Goal: Task Accomplishment & Management: Use online tool/utility

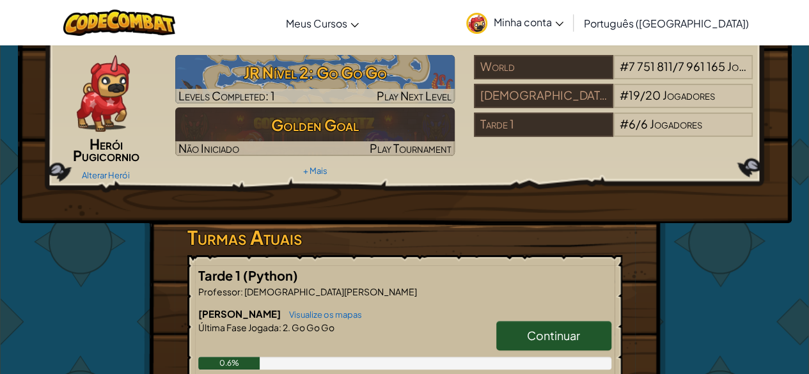
scroll to position [50, 0]
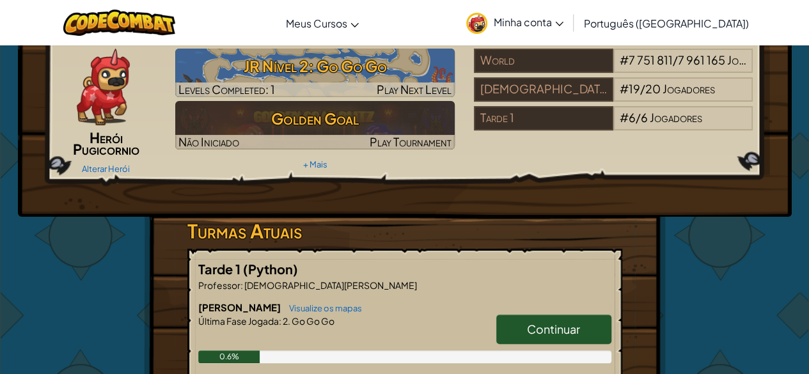
click at [564, 336] on span "Continuar" at bounding box center [553, 329] width 53 height 15
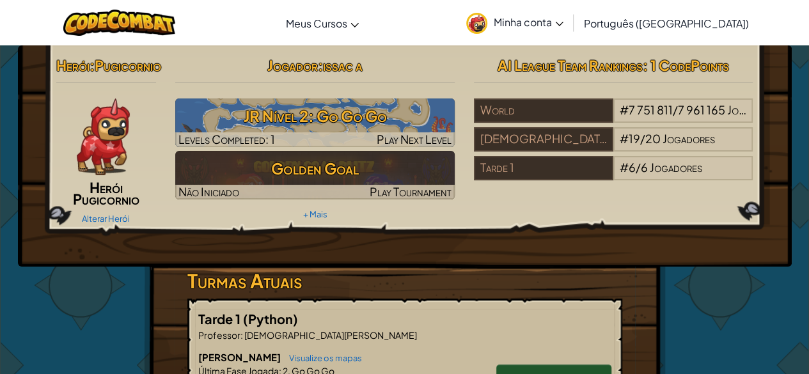
select select "pt-BR"
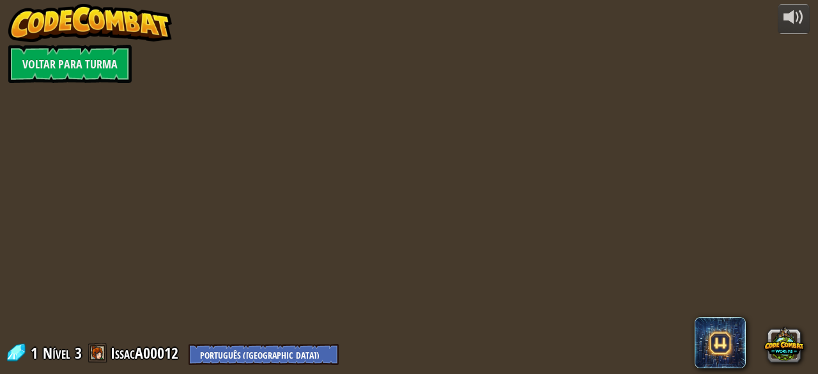
select select "pt-BR"
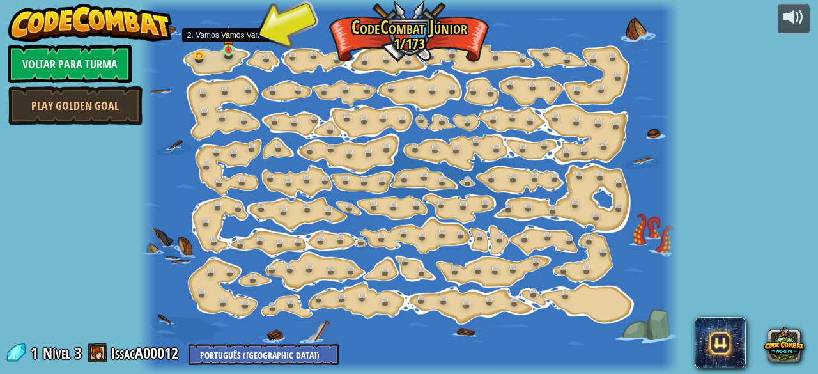
click at [230, 41] on img at bounding box center [228, 37] width 12 height 27
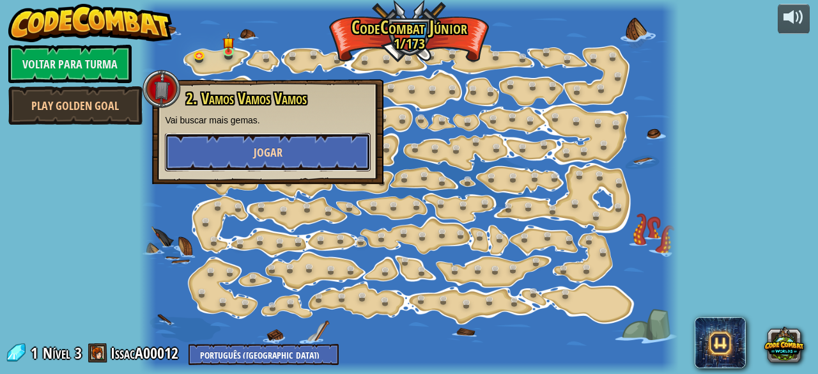
click at [251, 155] on button "Jogar" at bounding box center [268, 152] width 206 height 38
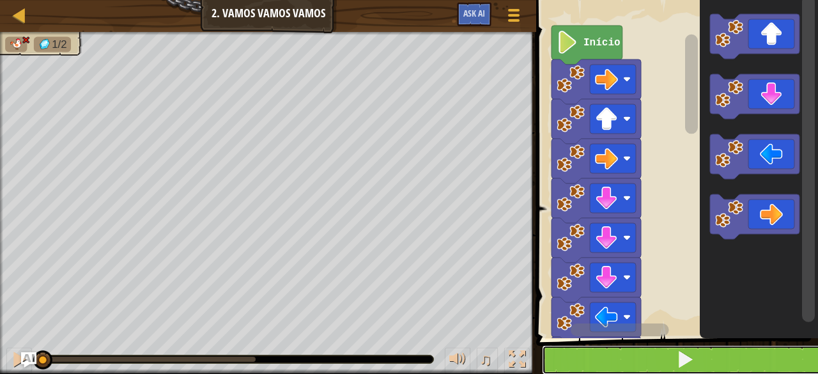
click at [693, 368] on span at bounding box center [685, 359] width 18 height 18
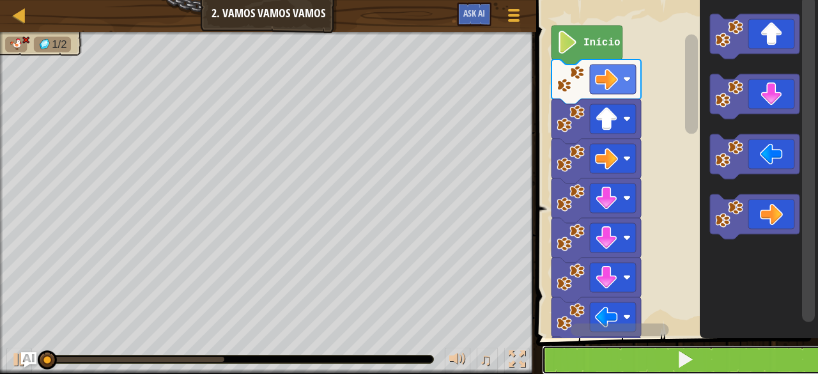
click at [712, 352] on button at bounding box center [685, 359] width 286 height 29
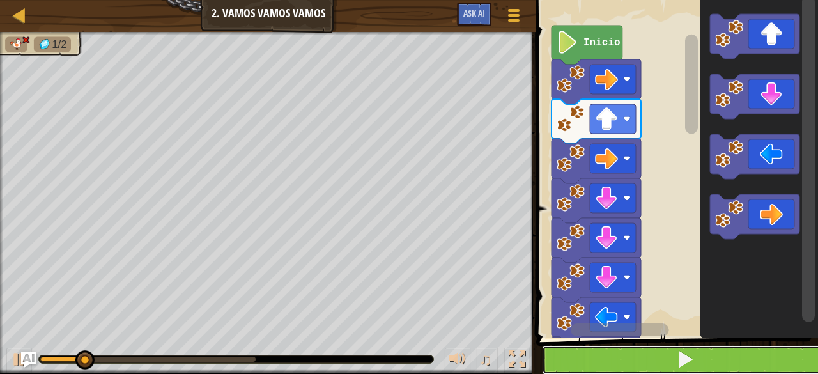
click at [675, 352] on button at bounding box center [685, 359] width 286 height 29
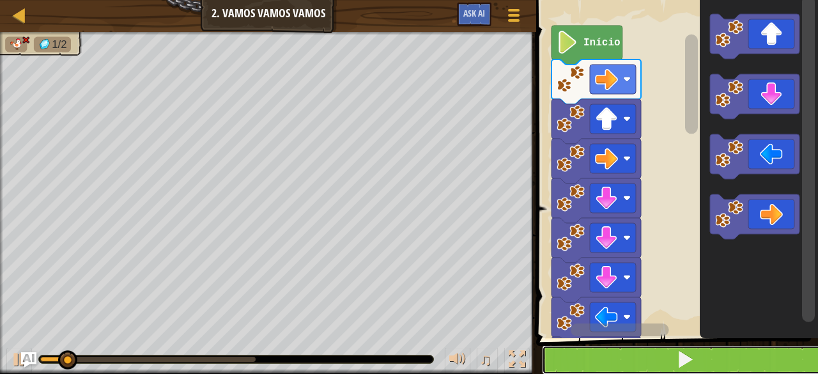
click at [739, 353] on button at bounding box center [685, 359] width 286 height 29
click at [726, 363] on button at bounding box center [685, 359] width 286 height 29
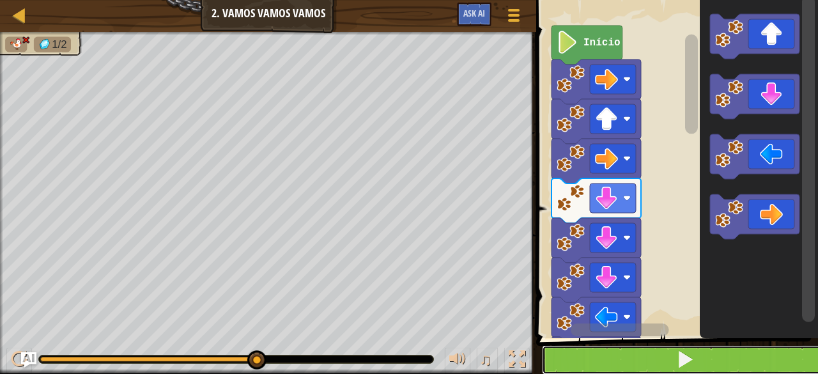
click at [641, 350] on button at bounding box center [685, 359] width 286 height 29
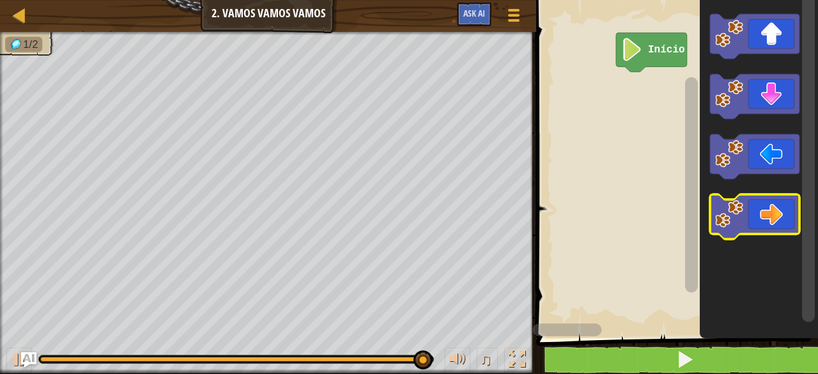
click at [735, 214] on image "Espaço de trabalho do Blockly" at bounding box center [729, 214] width 28 height 28
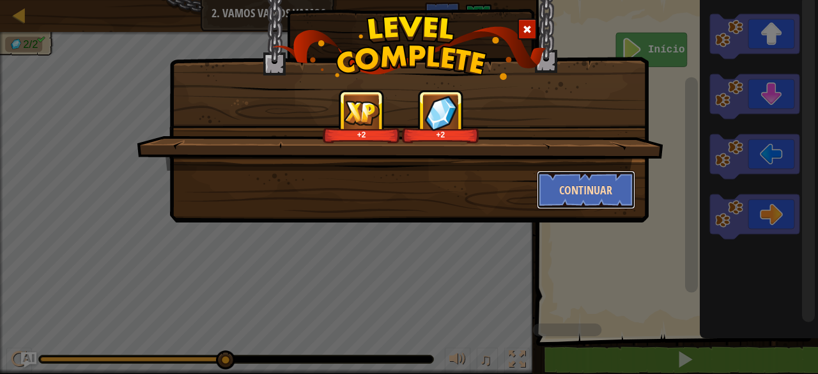
click at [597, 182] on button "Continuar" at bounding box center [586, 190] width 99 height 38
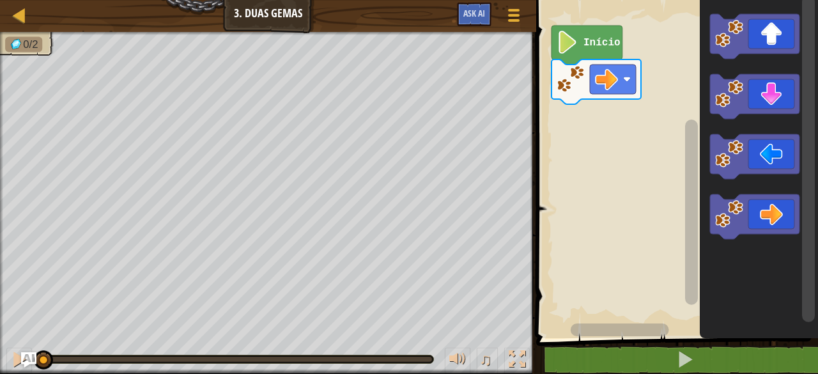
click at [782, 161] on icon "Espaço de trabalho do Blockly" at bounding box center [755, 156] width 90 height 45
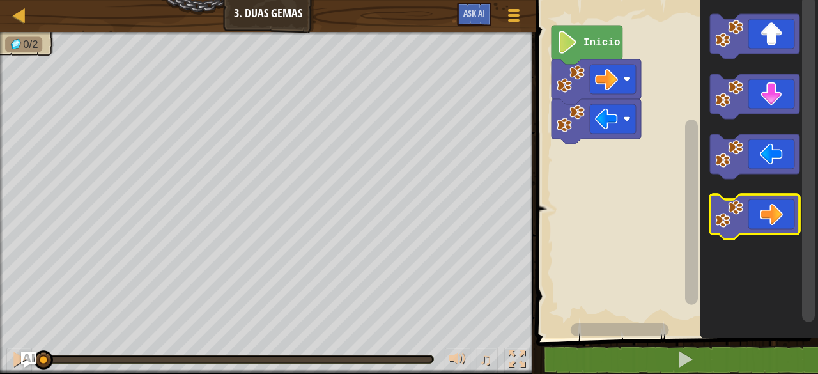
click at [767, 215] on icon "Espaço de trabalho do Blockly" at bounding box center [755, 216] width 90 height 45
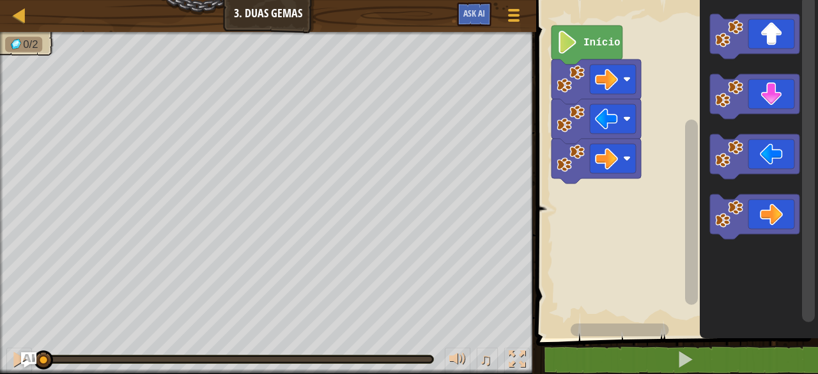
click at [768, 210] on icon "Espaço de trabalho do Blockly" at bounding box center [755, 216] width 90 height 45
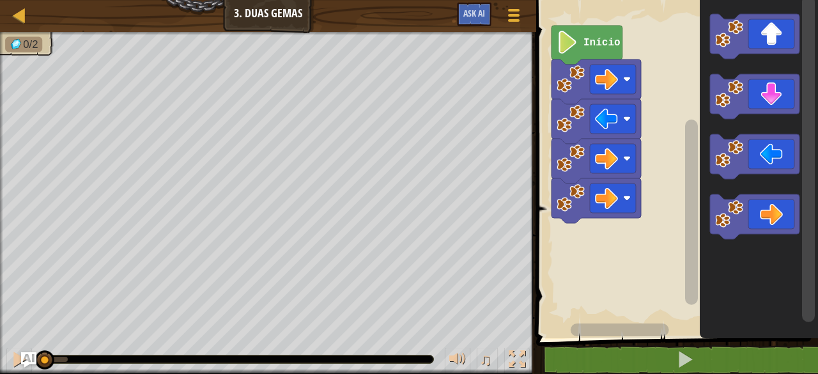
click at [625, 197] on image "Espaço de trabalho do Blockly" at bounding box center [627, 198] width 8 height 8
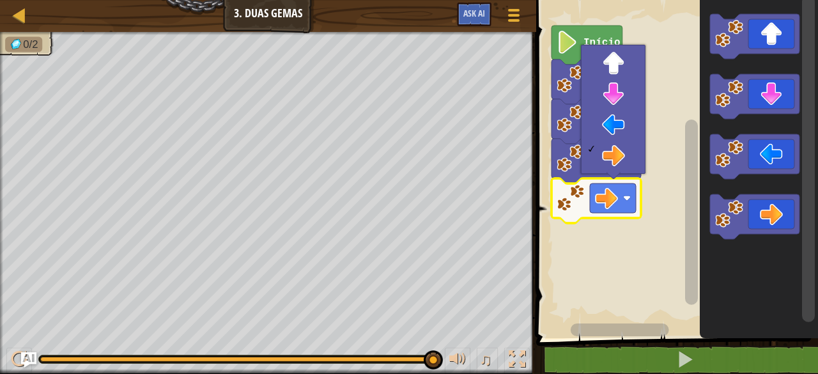
click at [789, 153] on icon "Espaço de trabalho do Blockly" at bounding box center [755, 156] width 90 height 45
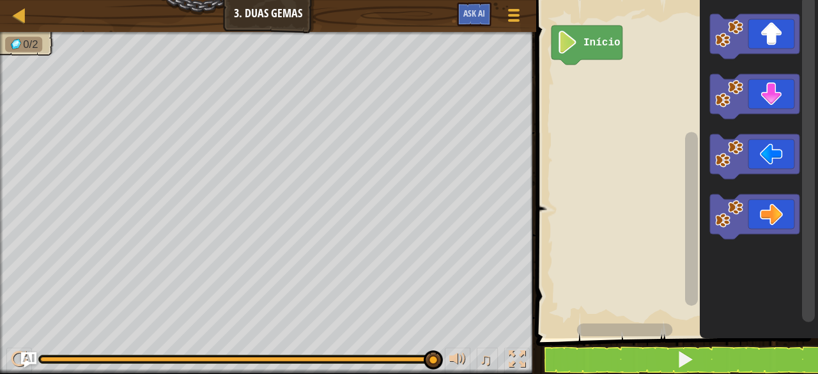
click at [793, 222] on icon "Espaço de trabalho do Blockly" at bounding box center [755, 216] width 90 height 45
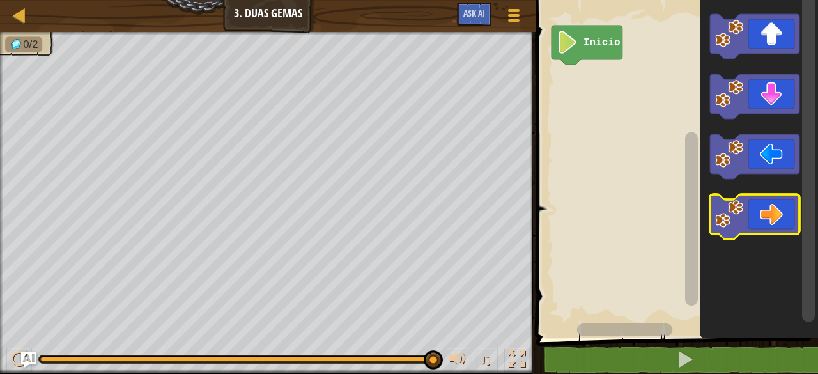
click at [738, 224] on image "Espaço de trabalho do Blockly" at bounding box center [729, 214] width 28 height 28
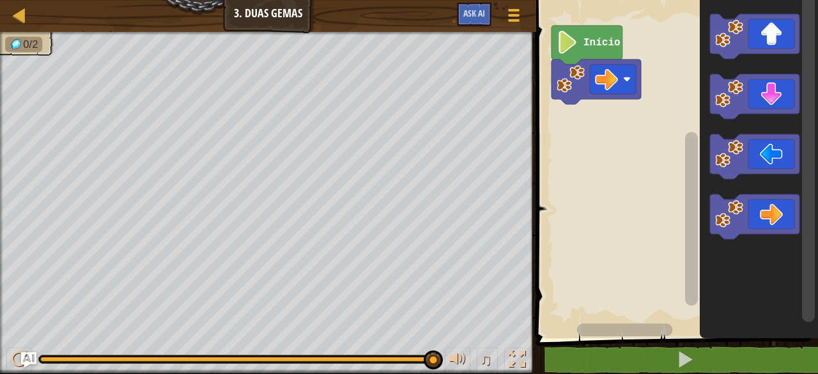
click at [588, 60] on icon "Espaço de trabalho do Blockly" at bounding box center [597, 81] width 90 height 45
click at [594, 82] on rect "Espaço de trabalho do Blockly" at bounding box center [613, 79] width 46 height 29
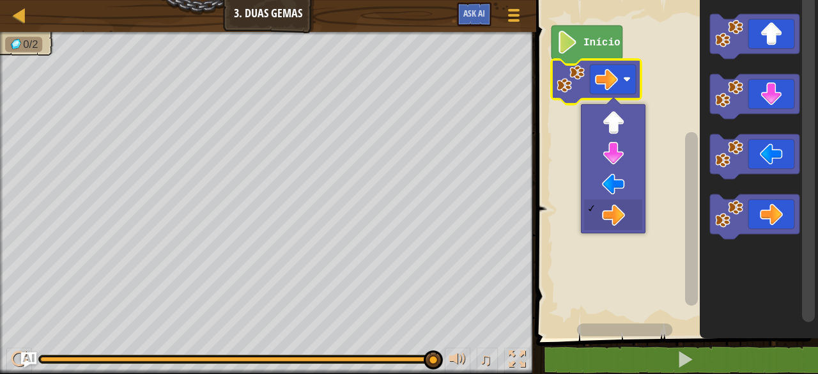
click at [600, 79] on image "Espaço de trabalho do Blockly" at bounding box center [606, 79] width 23 height 23
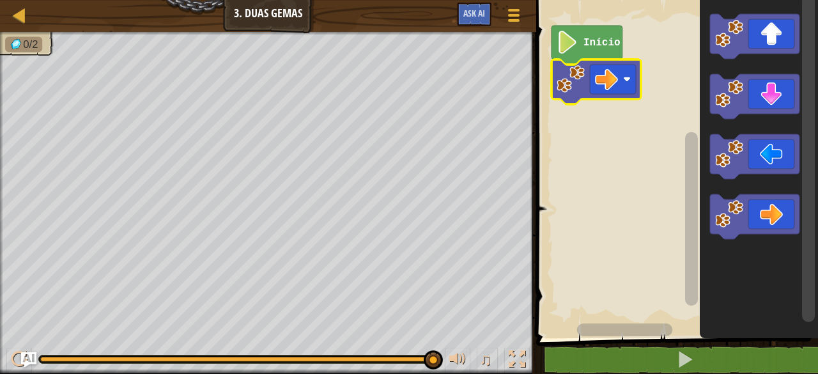
click at [613, 71] on image "Espaço de trabalho do Blockly" at bounding box center [606, 79] width 23 height 23
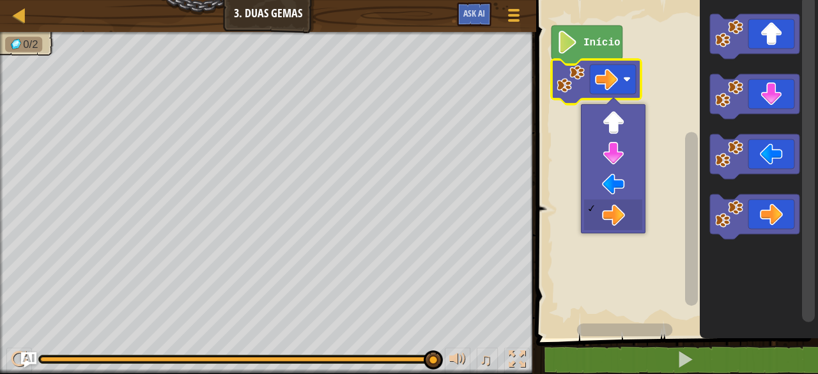
click at [603, 150] on rect "Espaço de trabalho do Blockly" at bounding box center [676, 166] width 286 height 345
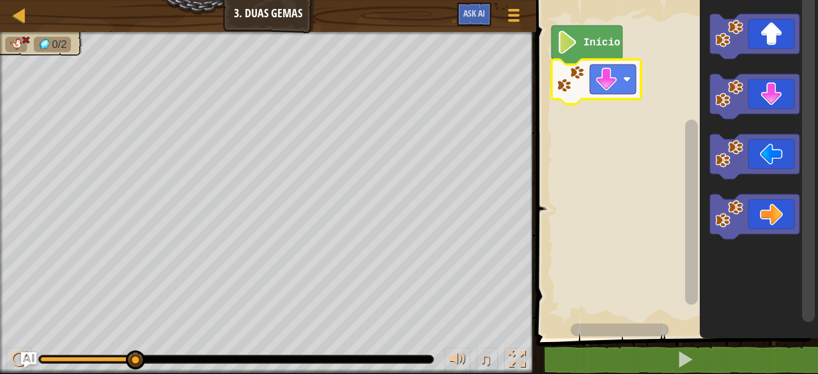
click at [604, 66] on rect "Espaço de trabalho do Blockly" at bounding box center [613, 79] width 46 height 29
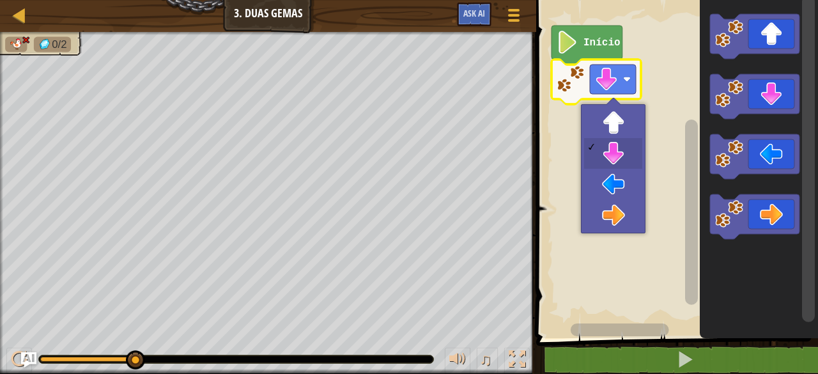
click at [604, 173] on rect "Espaço de trabalho do Blockly" at bounding box center [676, 166] width 286 height 345
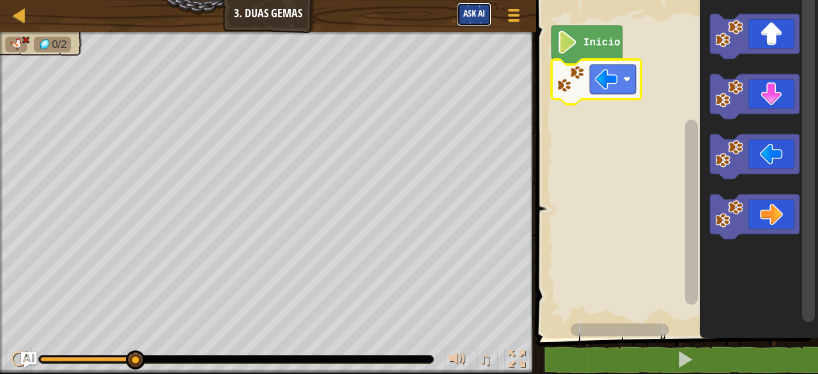
click at [472, 4] on button "Ask AI" at bounding box center [474, 15] width 35 height 24
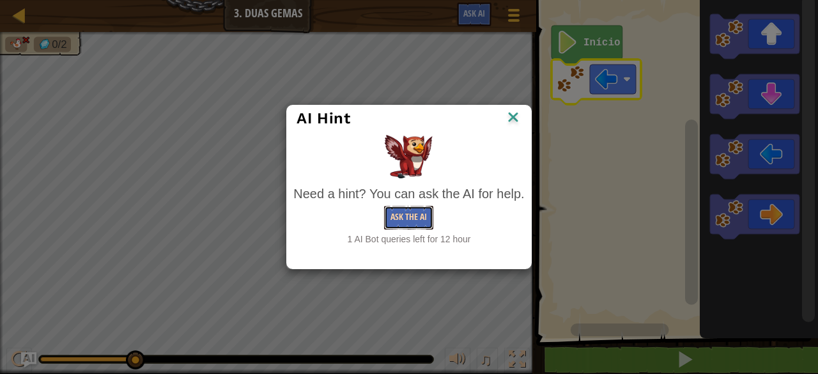
click at [417, 224] on button "Ask the AI" at bounding box center [408, 218] width 49 height 24
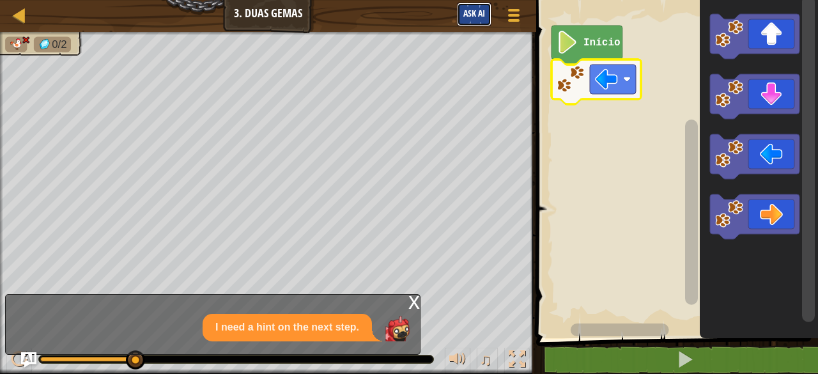
click at [467, 24] on button "Ask AI" at bounding box center [474, 15] width 35 height 24
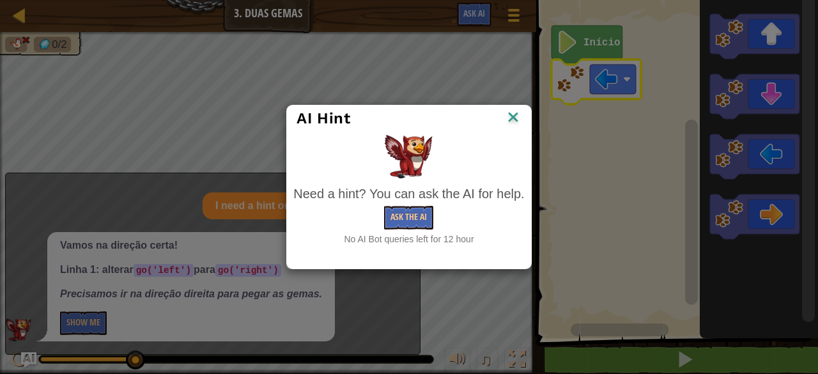
click at [518, 114] on img at bounding box center [513, 118] width 17 height 19
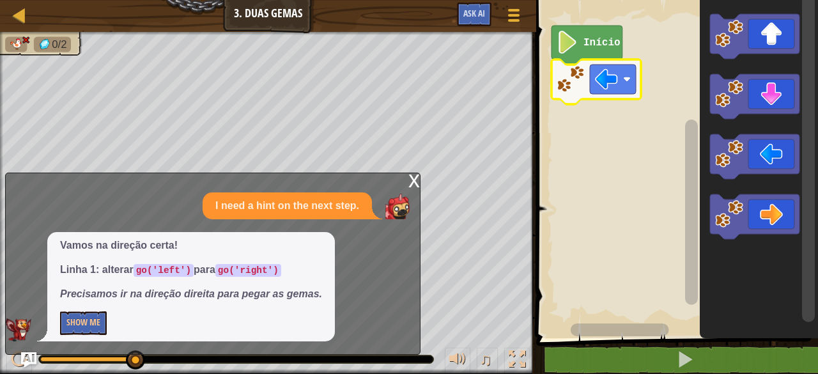
click at [334, 203] on p "I need a hint on the next step." at bounding box center [287, 206] width 144 height 15
click at [409, 178] on div "x" at bounding box center [415, 179] width 12 height 13
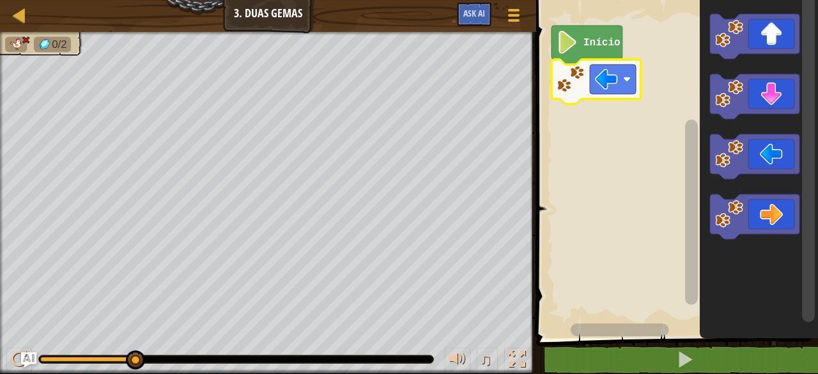
click at [774, 142] on icon "Espaço de trabalho do Blockly" at bounding box center [755, 156] width 90 height 45
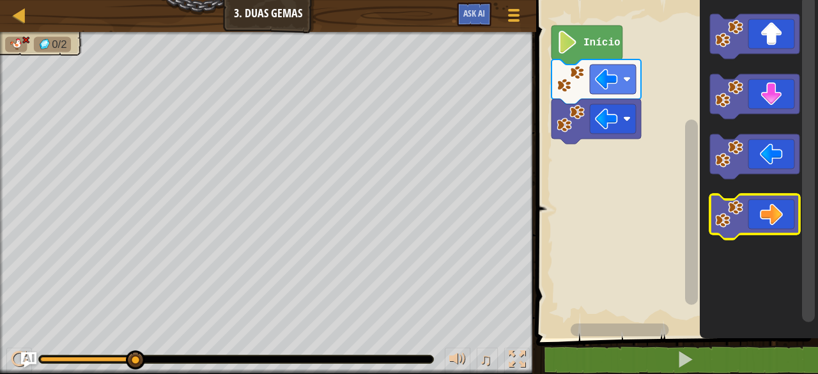
click at [754, 210] on icon "Espaço de trabalho do Blockly" at bounding box center [755, 216] width 90 height 45
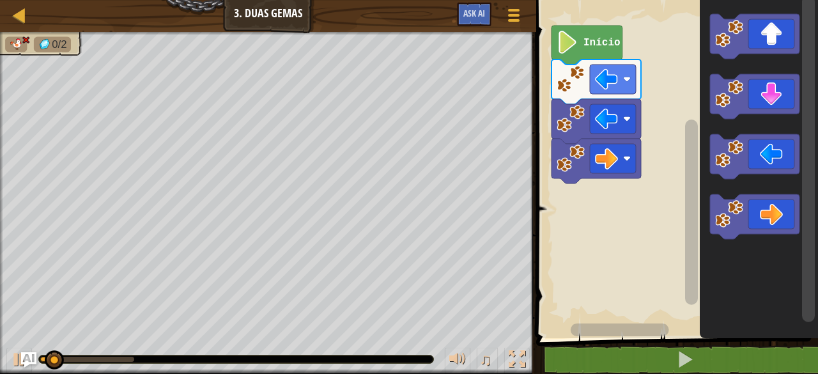
click at [770, 90] on icon "Espaço de trabalho do Blockly" at bounding box center [755, 96] width 90 height 45
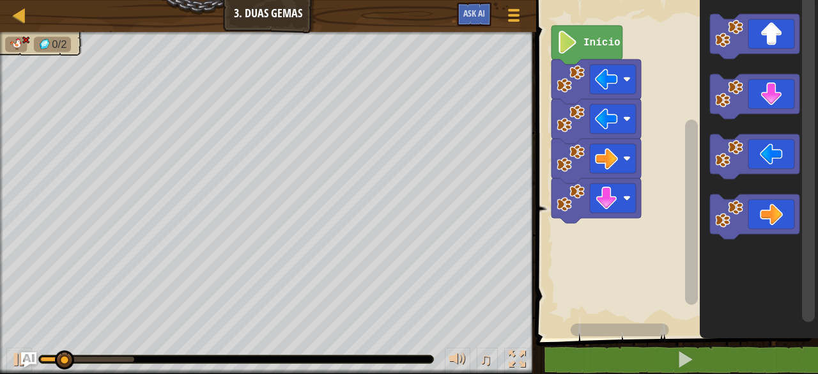
click at [789, 20] on icon "Espaço de trabalho do Blockly" at bounding box center [755, 36] width 90 height 45
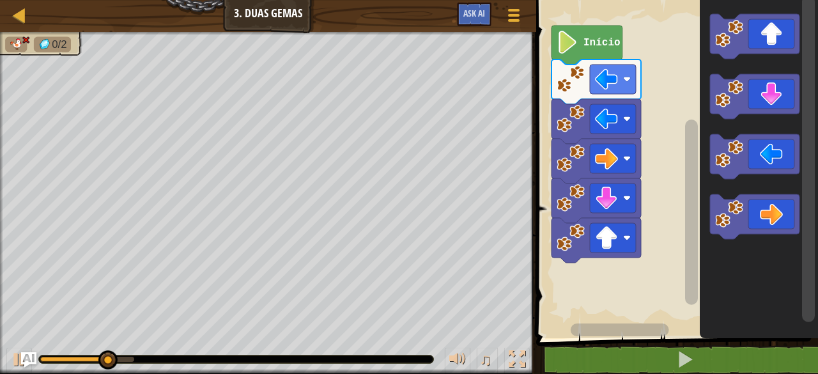
click at [772, 157] on icon "Espaço de trabalho do Blockly" at bounding box center [755, 156] width 90 height 45
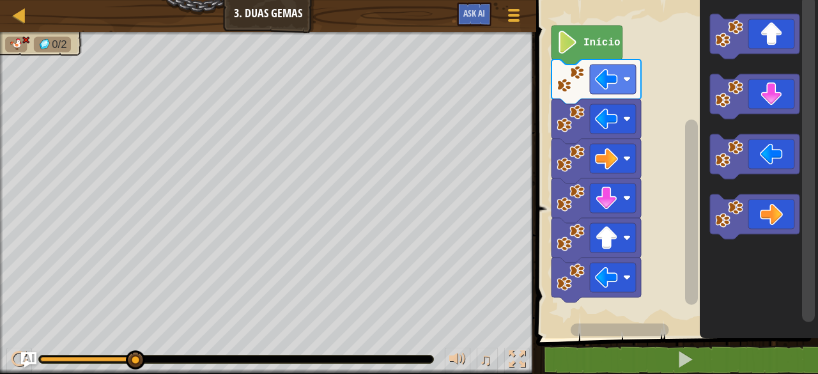
click at [771, 38] on icon "Espaço de trabalho do Blockly" at bounding box center [755, 36] width 90 height 45
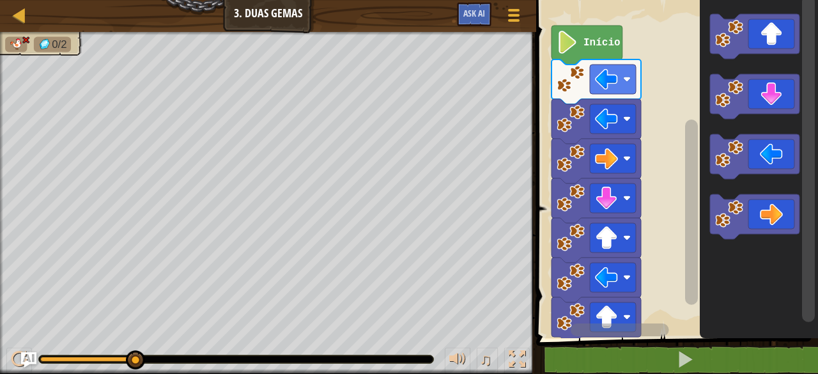
click at [607, 70] on image "Espaço de trabalho do Blockly" at bounding box center [606, 79] width 23 height 23
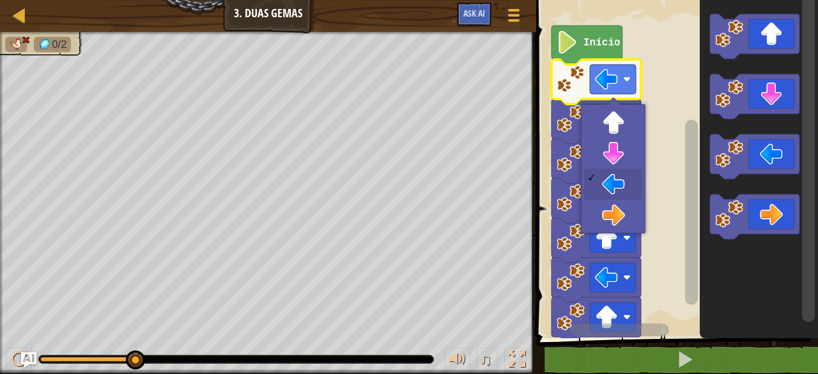
click at [619, 138] on icon "Espaço de trabalho do Blockly" at bounding box center [597, 121] width 90 height 45
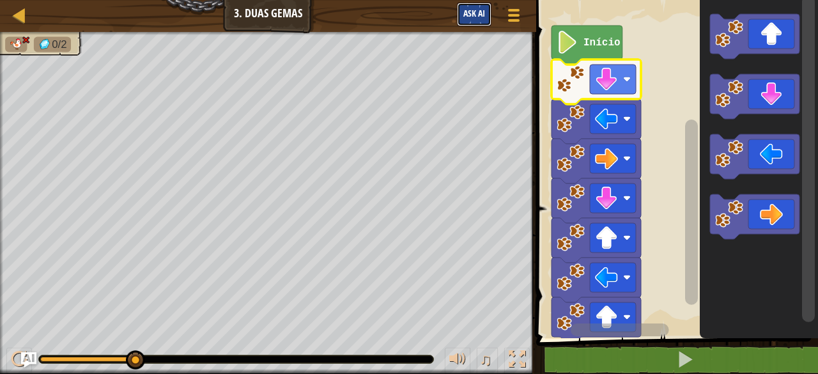
click at [477, 13] on span "Ask AI" at bounding box center [475, 13] width 22 height 12
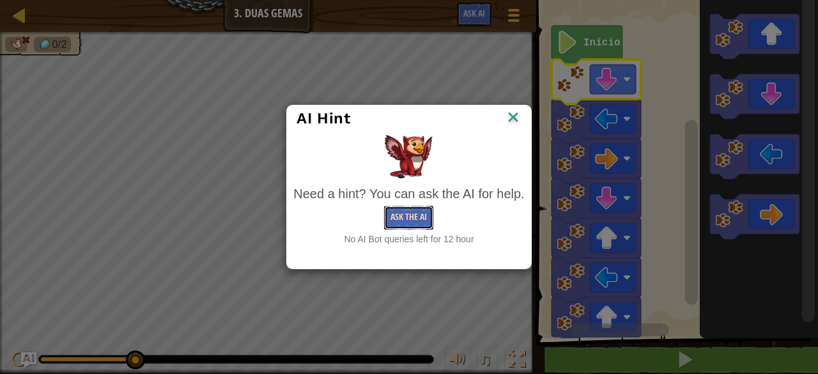
click at [394, 222] on button "Ask the AI" at bounding box center [408, 218] width 49 height 24
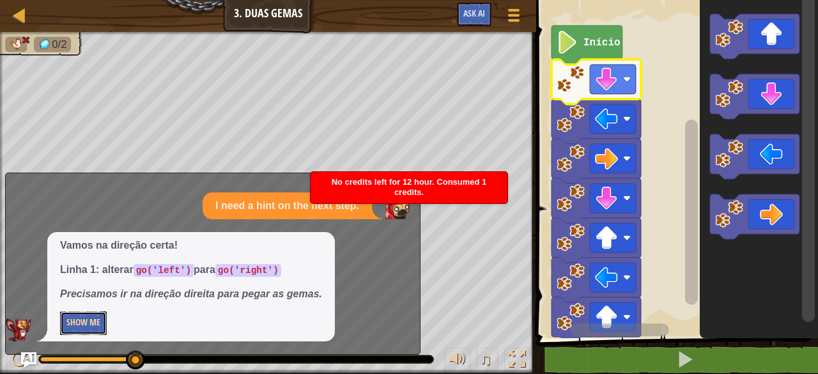
click at [60, 316] on button "Show Me" at bounding box center [83, 323] width 47 height 24
click at [82, 315] on button "Hide" at bounding box center [74, 323] width 29 height 24
click at [72, 313] on button "Show Me" at bounding box center [83, 323] width 47 height 24
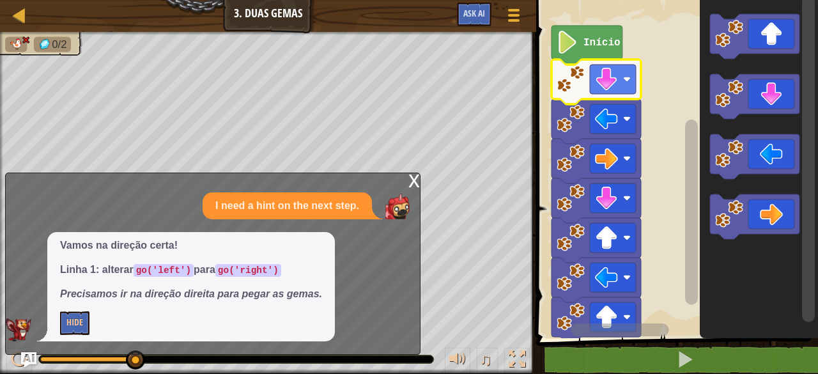
click at [415, 183] on div "x" at bounding box center [415, 179] width 12 height 13
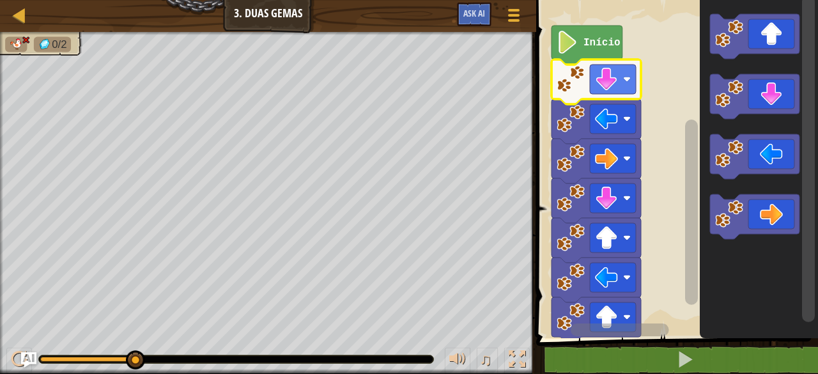
click at [759, 155] on icon "Espaço de trabalho do Blockly" at bounding box center [755, 156] width 90 height 45
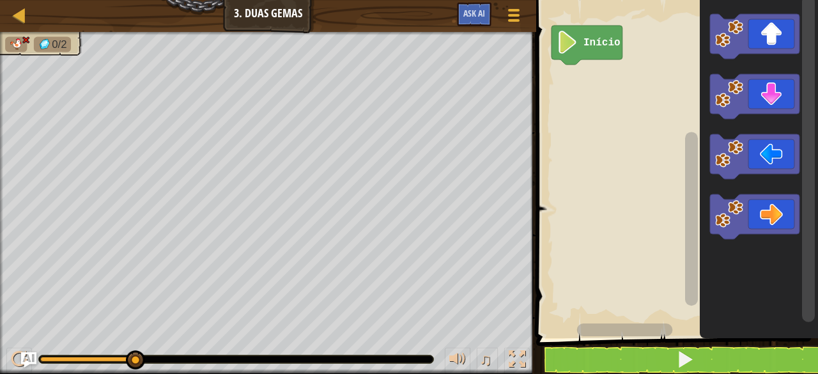
click at [583, 40] on icon "Espaço de trabalho do Blockly" at bounding box center [587, 45] width 71 height 39
click at [588, 46] on text "Início" at bounding box center [602, 43] width 37 height 12
click at [555, 36] on rect "Espaço de trabalho do Blockly" at bounding box center [676, 166] width 286 height 345
click at [593, 35] on icon "Espaço de trabalho do Blockly" at bounding box center [593, 46] width 71 height 39
click at [340, 12] on div "Mapa Júnior 3. Duas Gemas Menu do Jogo Ask AI 1 2 go ( 'right' ) הההההההההההההה…" at bounding box center [409, 187] width 818 height 374
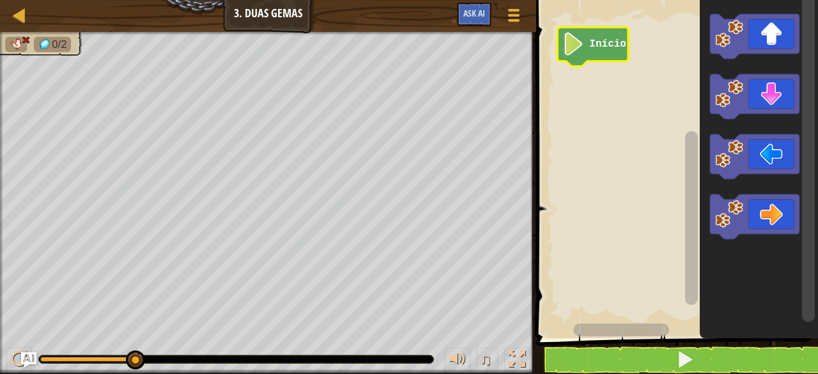
click at [582, 44] on image "Espaço de trabalho do Blockly" at bounding box center [574, 44] width 22 height 23
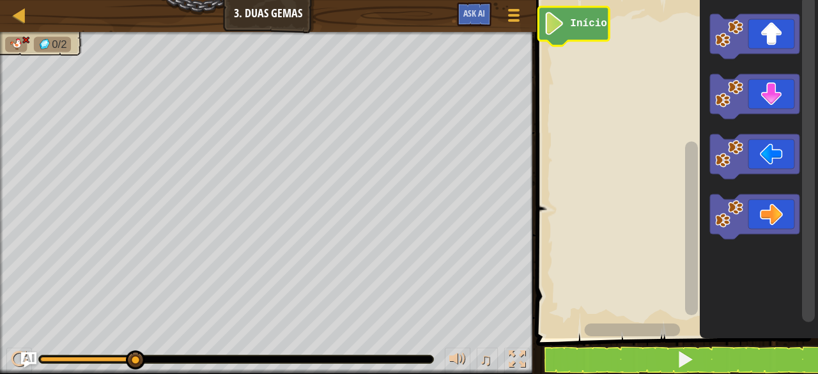
click at [563, 24] on image "Espaço de trabalho do Blockly" at bounding box center [555, 23] width 22 height 23
click at [750, 222] on icon "Espaço de trabalho do Blockly" at bounding box center [755, 216] width 90 height 45
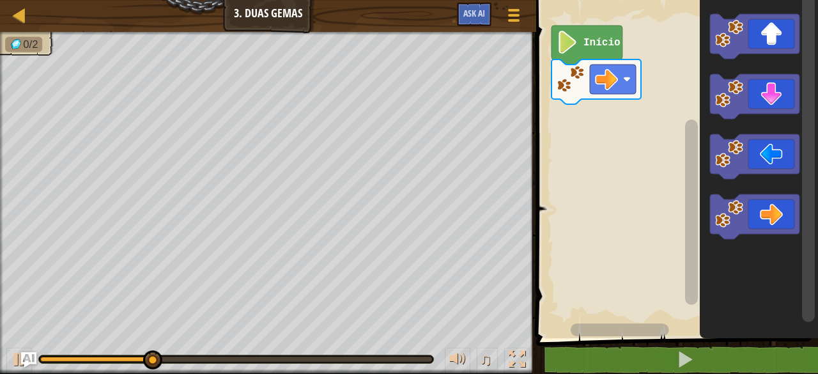
click at [744, 212] on icon "Espaço de trabalho do Blockly" at bounding box center [755, 216] width 90 height 45
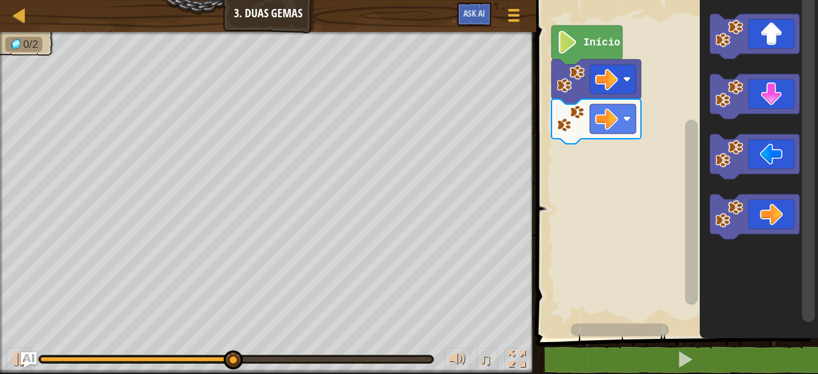
click at [757, 222] on icon "Espaço de trabalho do Blockly" at bounding box center [755, 216] width 90 height 45
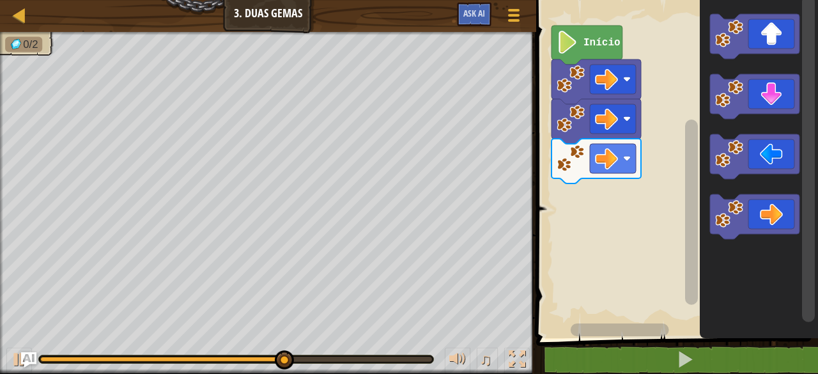
click at [739, 24] on image "Espaço de trabalho do Blockly" at bounding box center [729, 34] width 28 height 28
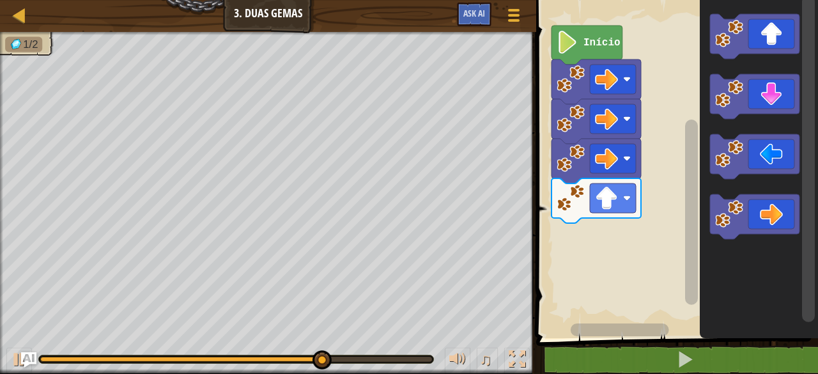
click at [744, 77] on icon "Espaço de trabalho do Blockly" at bounding box center [755, 96] width 90 height 45
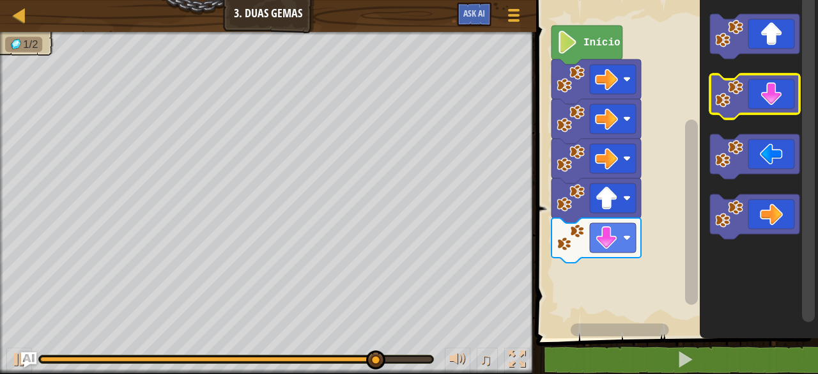
click at [756, 76] on icon "Espaço de trabalho do Blockly" at bounding box center [755, 96] width 90 height 45
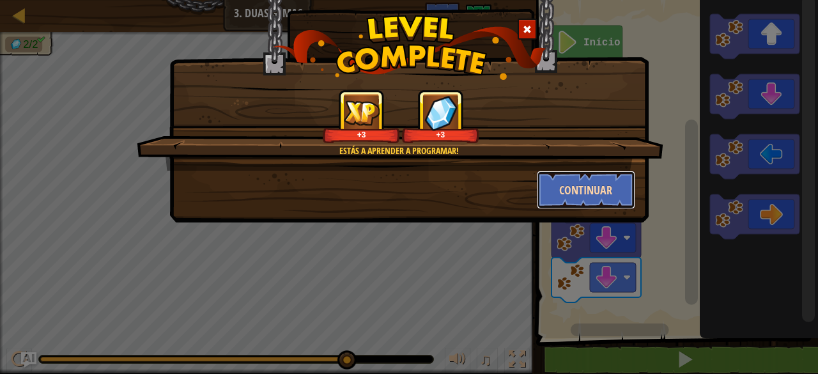
click at [579, 183] on button "Continuar" at bounding box center [586, 190] width 99 height 38
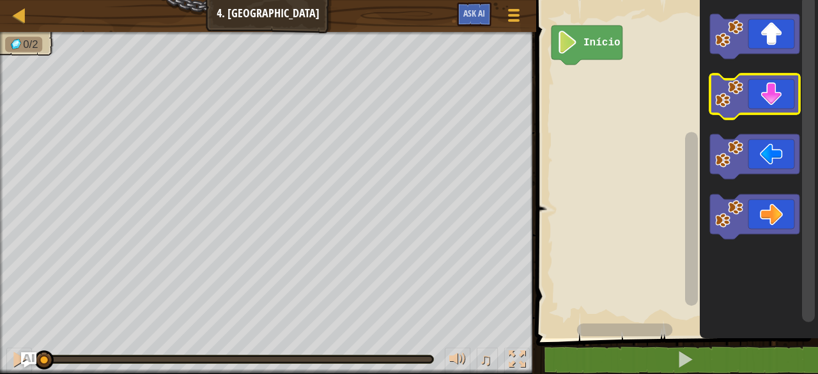
click at [744, 77] on icon "Espaço de trabalho do Blockly" at bounding box center [755, 96] width 90 height 45
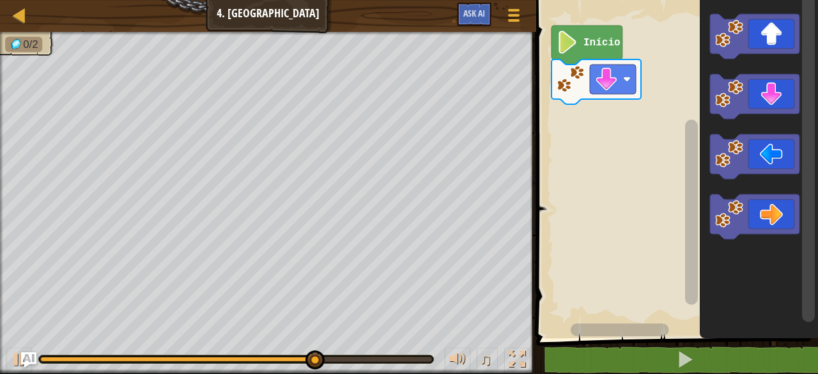
click at [767, 106] on icon "Espaço de trabalho do Blockly" at bounding box center [755, 96] width 90 height 45
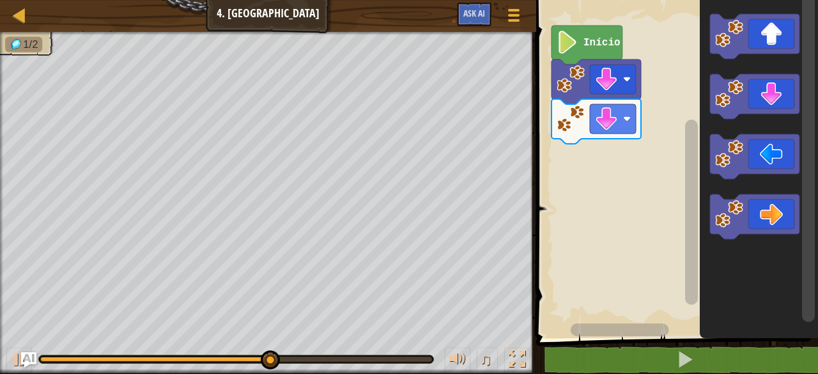
click at [790, 145] on icon "Espaço de trabalho do Blockly" at bounding box center [755, 156] width 90 height 45
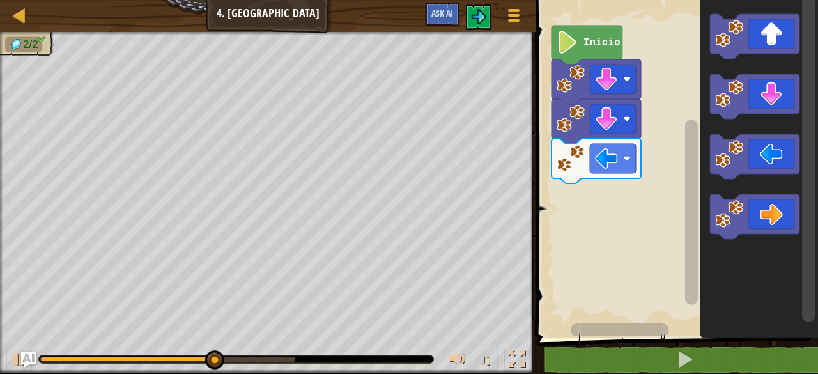
click at [766, 157] on icon "Espaço de trabalho do Blockly" at bounding box center [755, 156] width 90 height 45
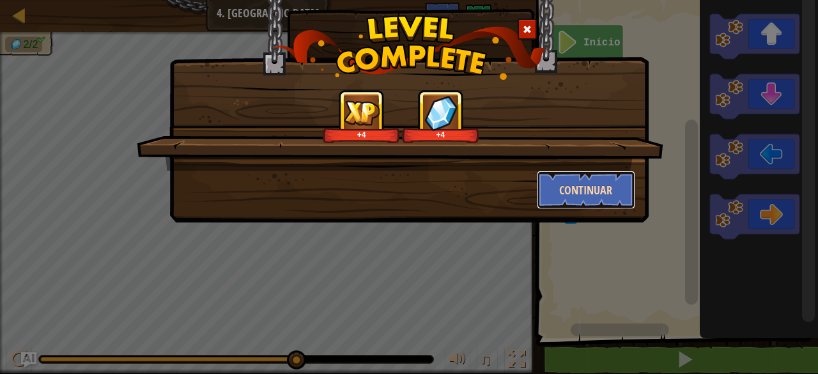
click at [597, 184] on button "Continuar" at bounding box center [586, 190] width 99 height 38
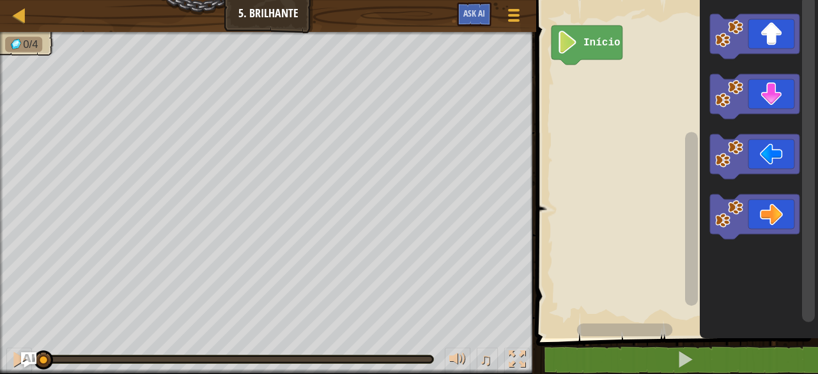
click at [762, 150] on icon "Espaço de trabalho do Blockly" at bounding box center [755, 156] width 90 height 45
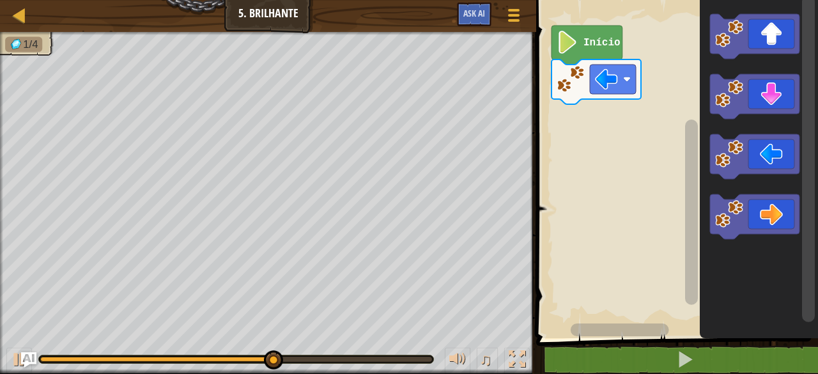
click at [774, 141] on icon "Espaço de trabalho do Blockly" at bounding box center [755, 156] width 90 height 45
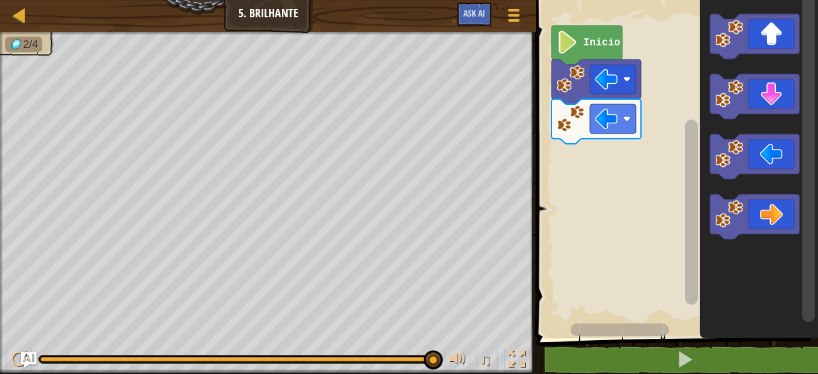
click at [770, 82] on icon "Espaço de trabalho do Blockly" at bounding box center [755, 96] width 90 height 45
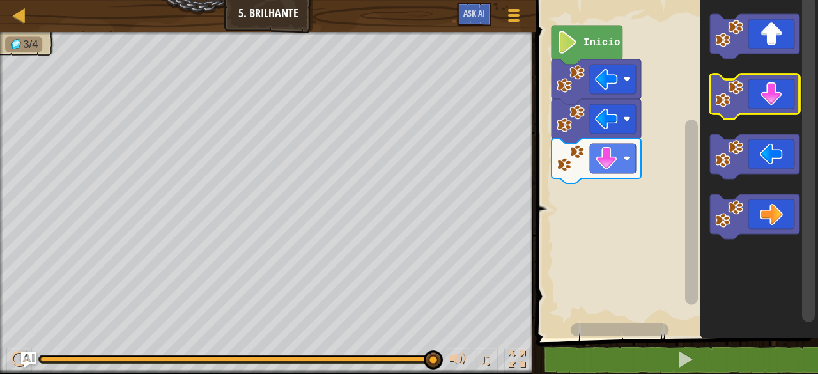
click at [770, 90] on icon "Espaço de trabalho do Blockly" at bounding box center [755, 96] width 90 height 45
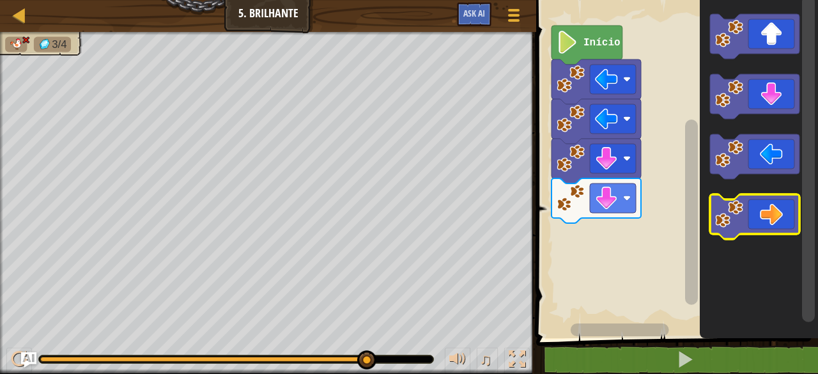
click at [779, 215] on icon "Espaço de trabalho do Blockly" at bounding box center [755, 216] width 90 height 45
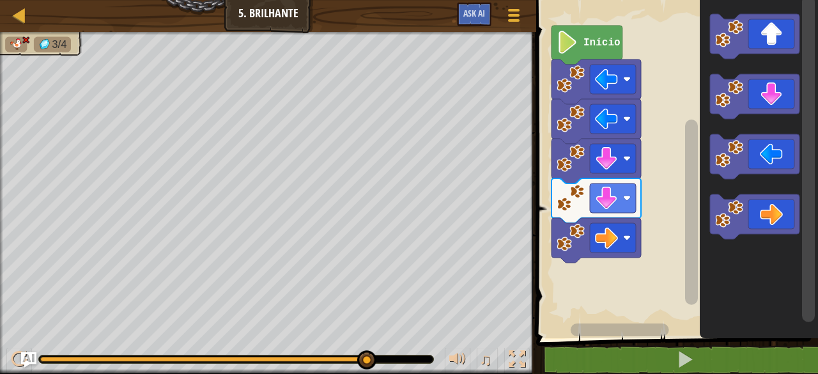
click at [760, 214] on icon "Espaço de trabalho do Blockly" at bounding box center [755, 216] width 90 height 45
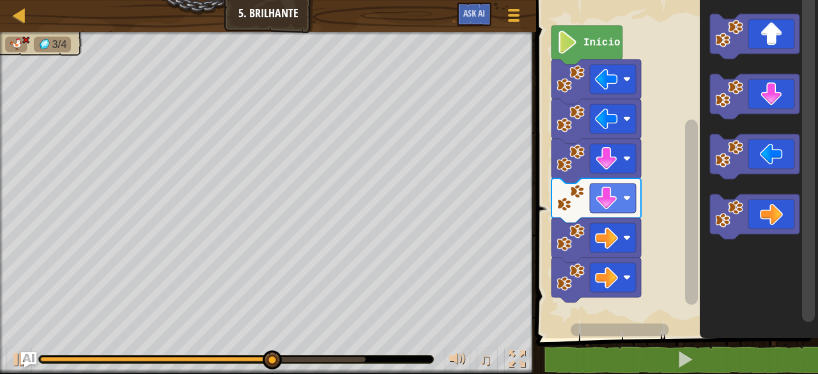
click at [767, 211] on icon "Espaço de trabalho do Blockly" at bounding box center [755, 216] width 90 height 45
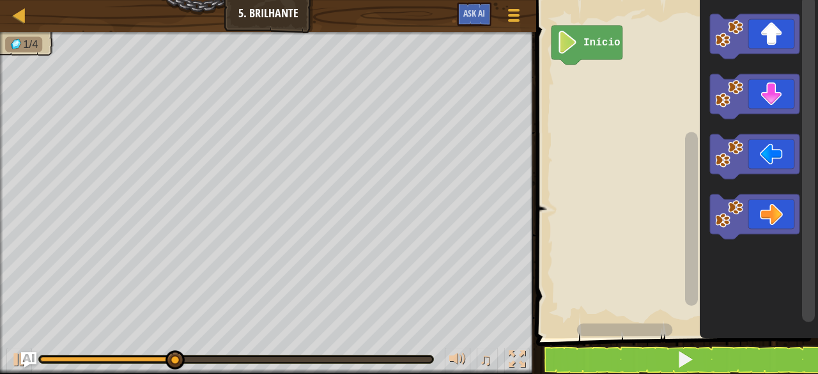
click at [767, 147] on icon "Espaço de trabalho do Blockly" at bounding box center [755, 156] width 90 height 45
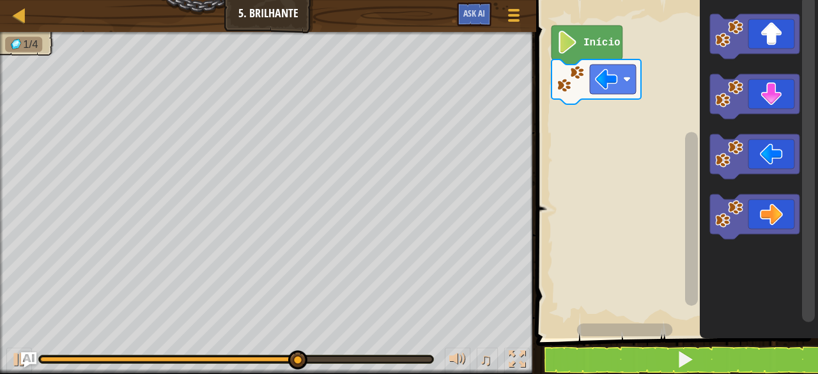
click at [760, 145] on icon "Espaço de trabalho do Blockly" at bounding box center [755, 156] width 90 height 45
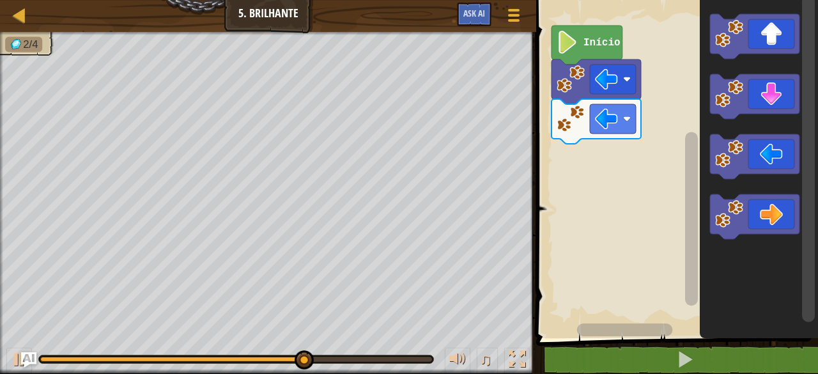
click at [760, 73] on icon "Espaço de trabalho do Blockly" at bounding box center [759, 166] width 118 height 345
click at [761, 97] on icon "Espaço de trabalho do Blockly" at bounding box center [755, 96] width 90 height 45
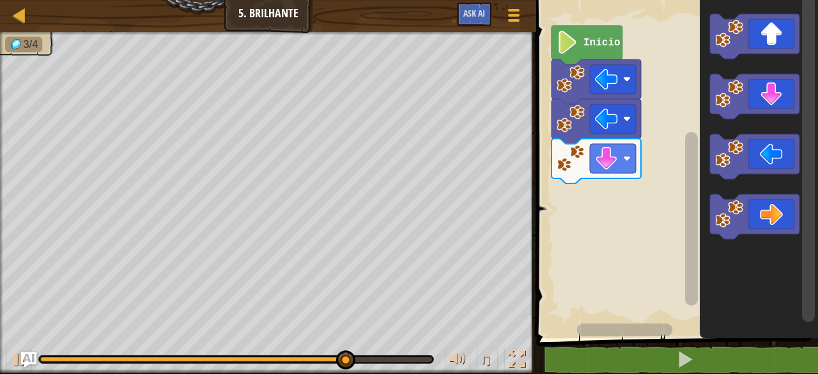
click at [765, 214] on icon "Espaço de trabalho do Blockly" at bounding box center [755, 216] width 90 height 45
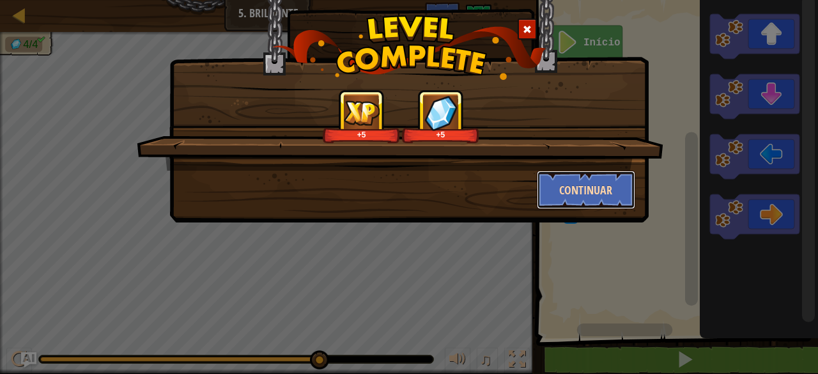
click at [568, 197] on button "Continuar" at bounding box center [586, 190] width 99 height 38
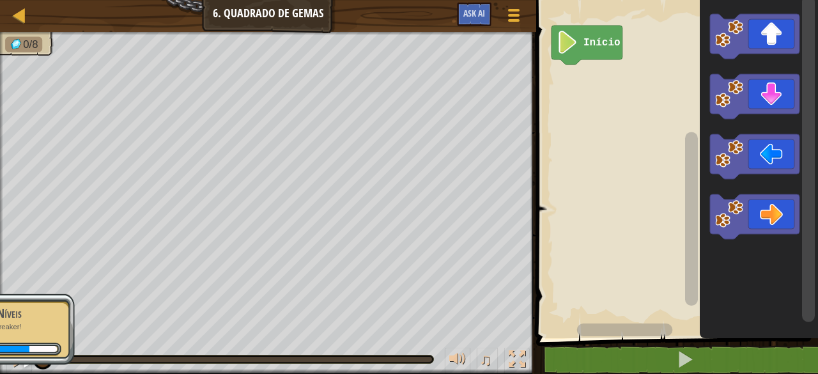
click at [790, 199] on icon "Espaço de trabalho do Blockly" at bounding box center [755, 216] width 90 height 45
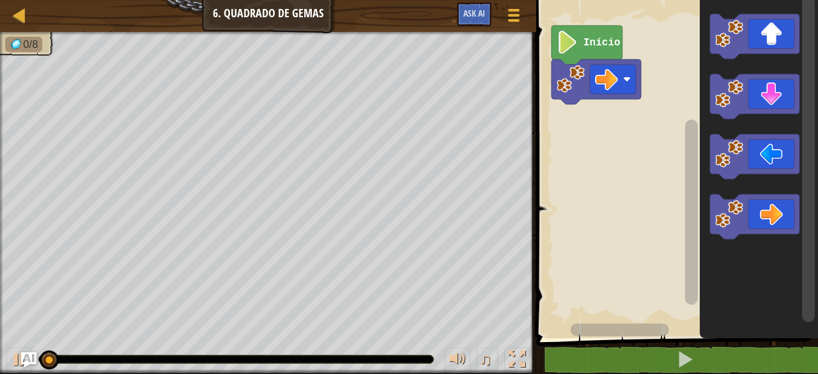
click at [614, 73] on image "Espaço de trabalho do Blockly" at bounding box center [606, 79] width 23 height 23
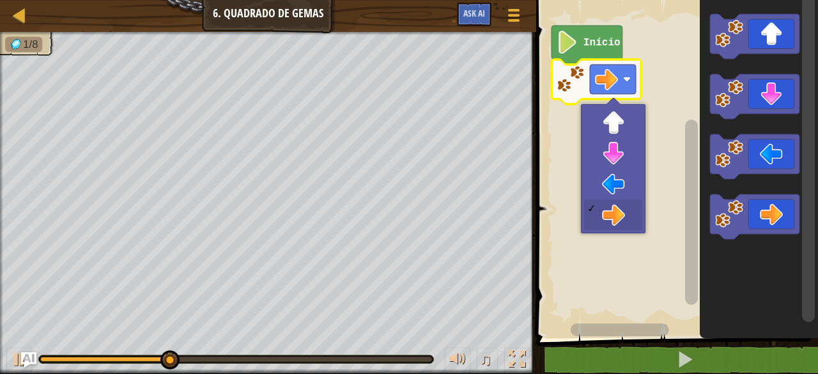
click at [618, 212] on rect "Espaço de trabalho do Blockly" at bounding box center [676, 166] width 286 height 345
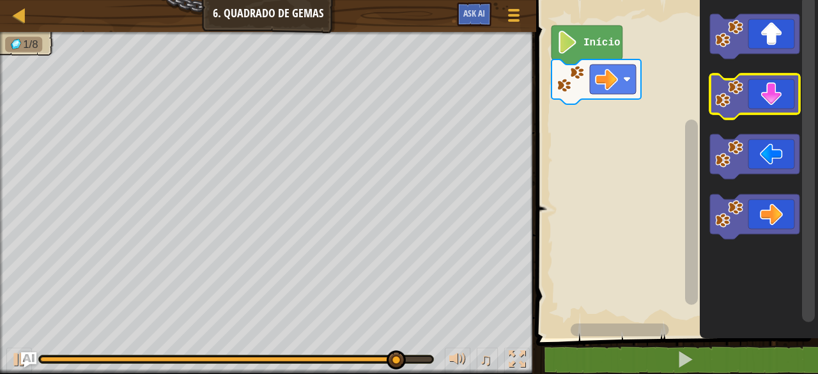
click at [760, 94] on icon "Espaço de trabalho do Blockly" at bounding box center [755, 96] width 90 height 45
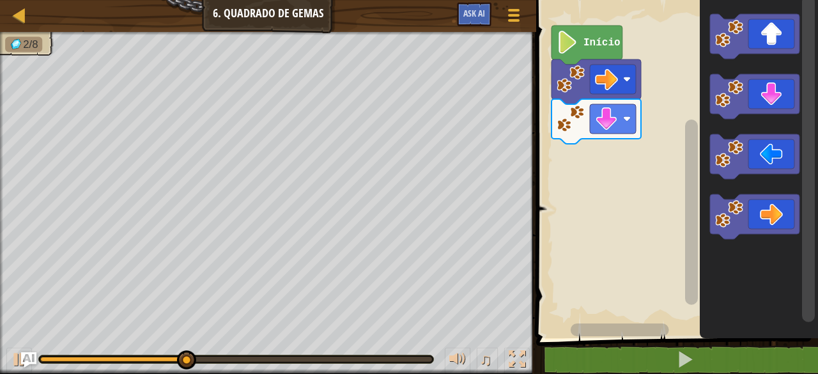
click at [765, 142] on icon "Espaço de trabalho do Blockly" at bounding box center [755, 156] width 90 height 45
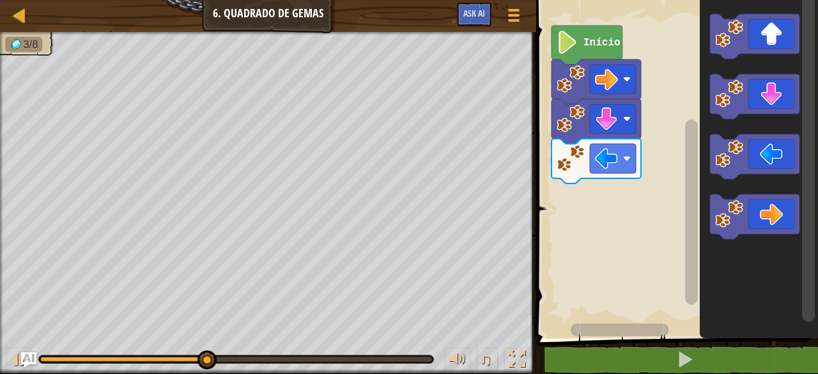
click at [778, 156] on icon "Espaço de trabalho do Blockly" at bounding box center [755, 156] width 90 height 45
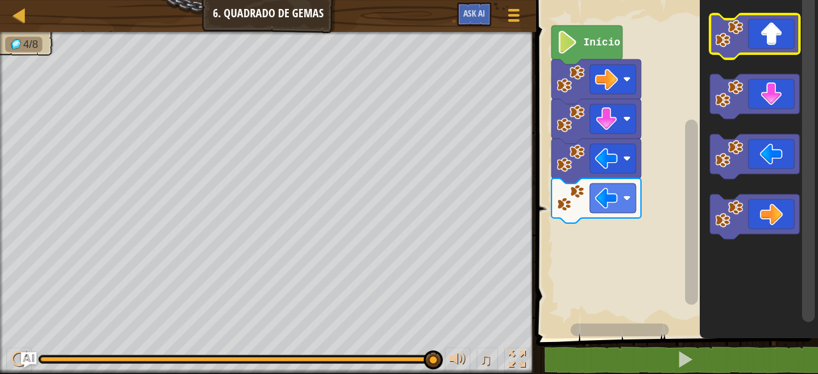
click at [769, 47] on icon "Espaço de trabalho do Blockly" at bounding box center [755, 36] width 90 height 45
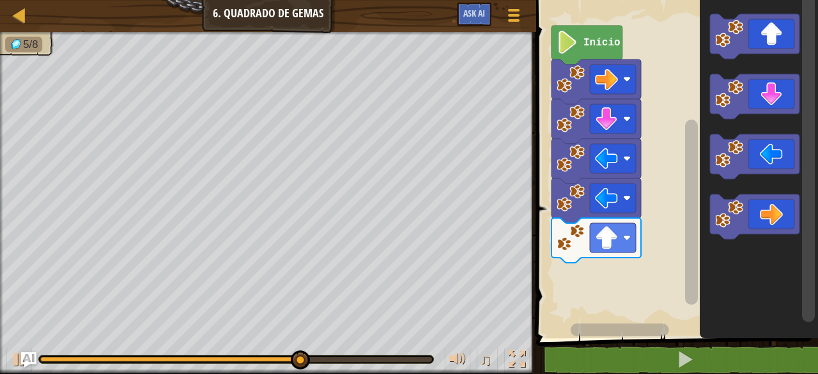
click at [777, 38] on icon "Espaço de trabalho do Blockly" at bounding box center [755, 36] width 90 height 45
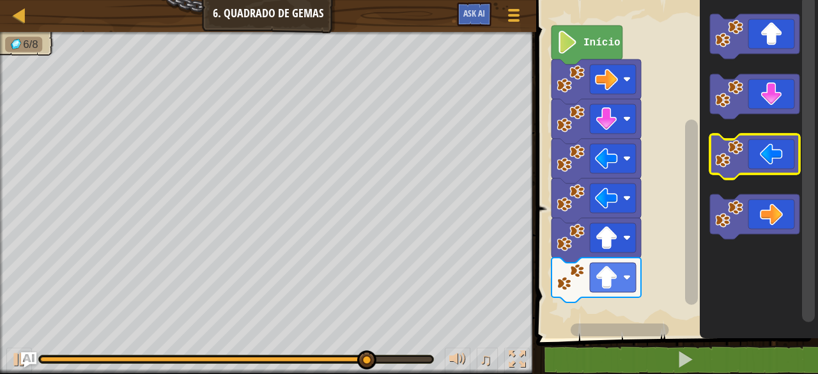
click at [775, 152] on icon "Espaço de trabalho do Blockly" at bounding box center [755, 156] width 90 height 45
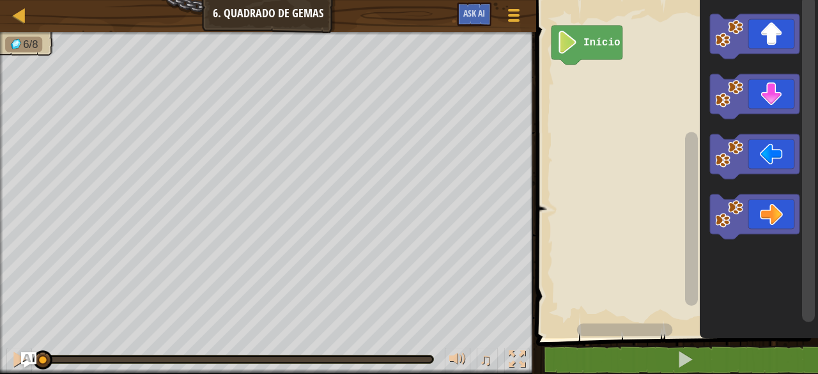
click at [749, 211] on icon "Espaço de trabalho do Blockly" at bounding box center [755, 216] width 90 height 45
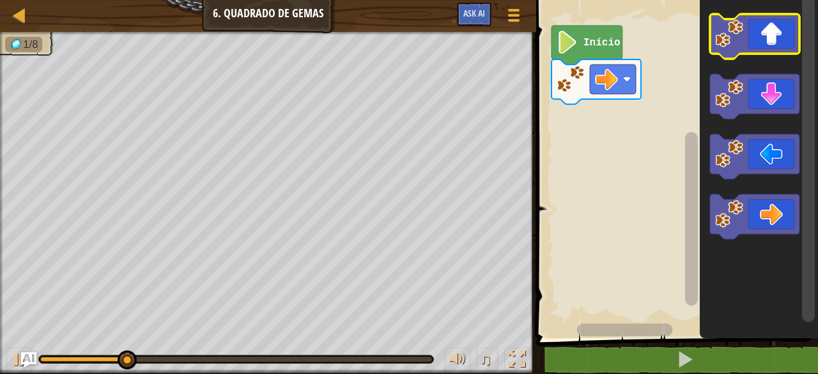
click at [754, 48] on icon "Espaço de trabalho do Blockly" at bounding box center [755, 36] width 90 height 45
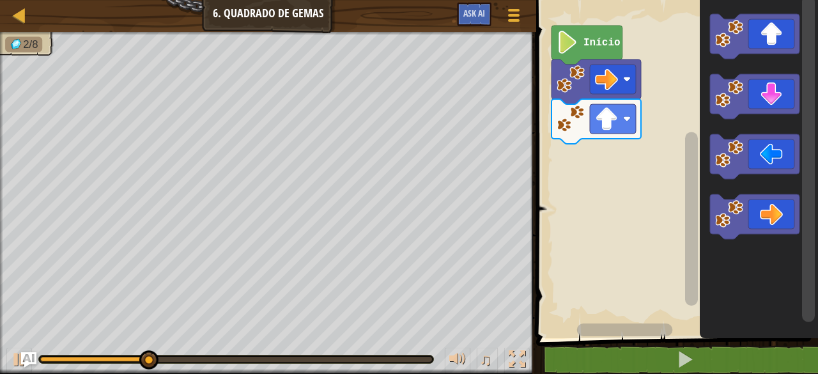
click at [765, 155] on icon "Espaço de trabalho do Blockly" at bounding box center [755, 156] width 90 height 45
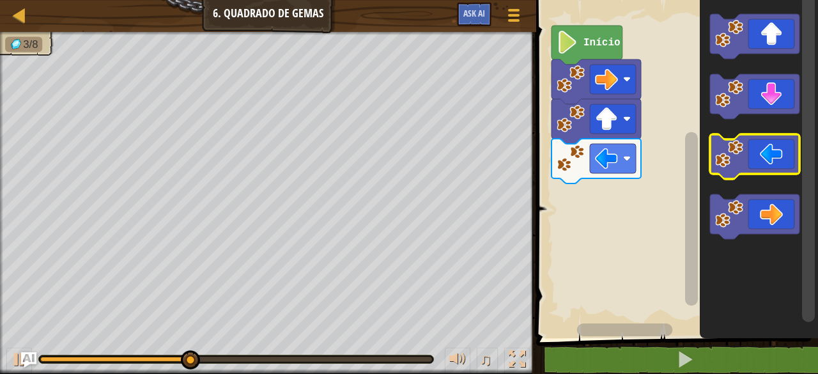
click at [780, 160] on icon "Espaço de trabalho do Blockly" at bounding box center [755, 156] width 90 height 45
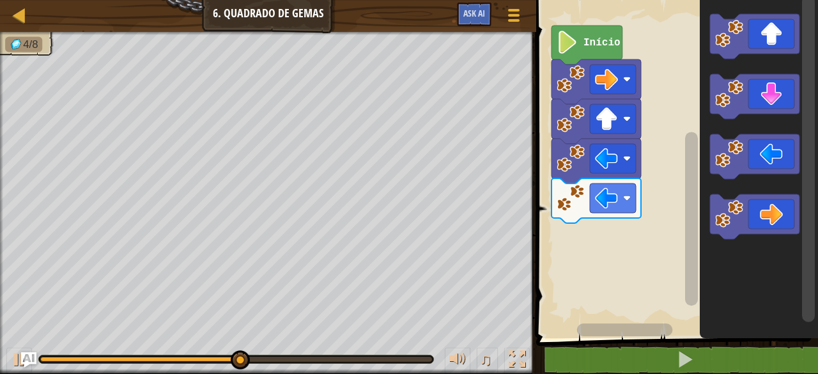
click at [759, 58] on rect "Espaço de trabalho do Blockly" at bounding box center [755, 36] width 90 height 45
click at [758, 93] on icon "Espaço de trabalho do Blockly" at bounding box center [755, 96] width 90 height 45
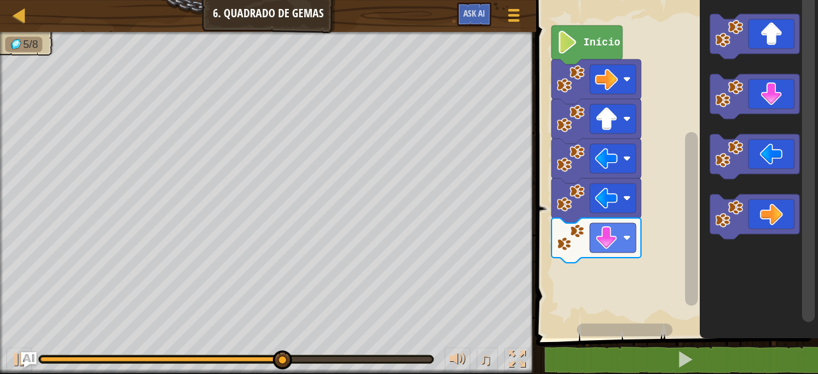
click at [765, 93] on icon "Espaço de trabalho do Blockly" at bounding box center [755, 96] width 90 height 45
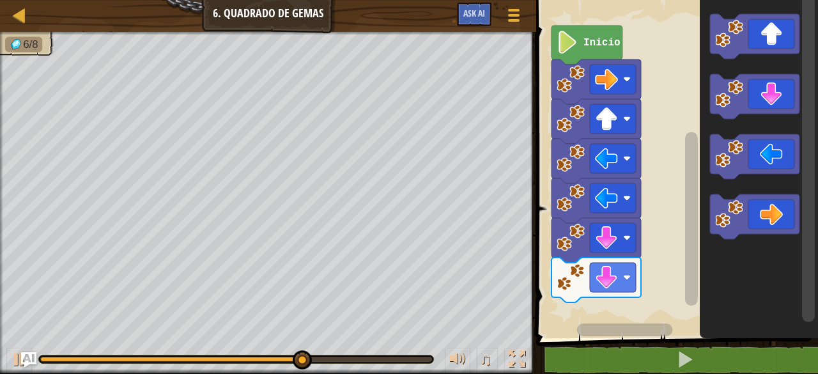
click at [776, 220] on icon "Espaço de trabalho do Blockly" at bounding box center [755, 216] width 90 height 45
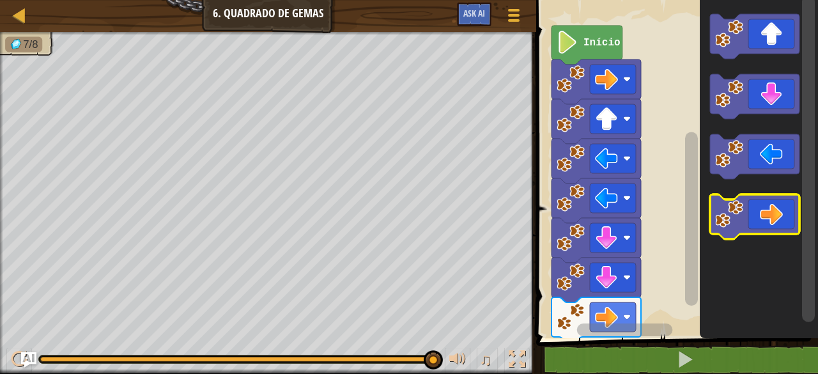
click at [778, 210] on icon "Espaço de trabalho do Blockly" at bounding box center [755, 216] width 90 height 45
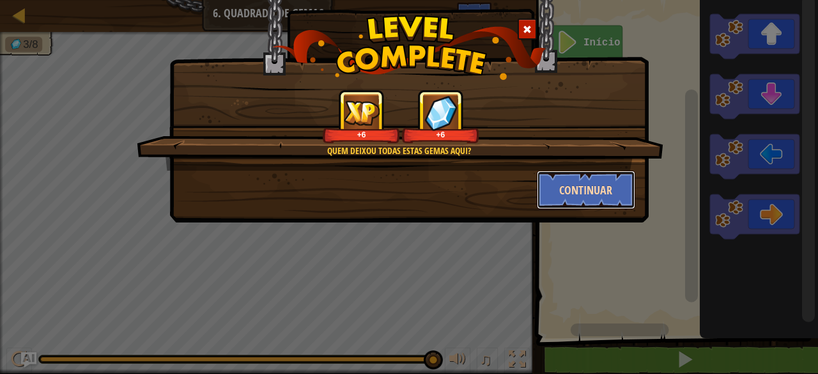
click at [600, 199] on button "Continuar" at bounding box center [586, 190] width 99 height 38
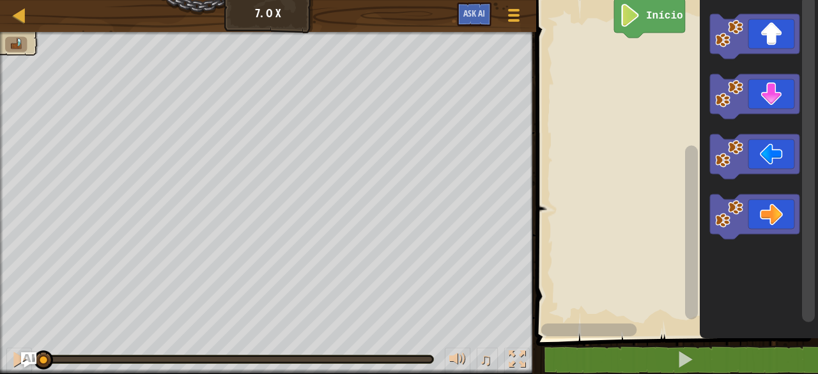
click at [657, 0] on html "Mapa Júnior 7. O X Menu do Jogo Ask AI 1 הההההההההההההההההההההההההההההההההההההה…" at bounding box center [409, 0] width 818 height 0
click at [768, 28] on icon "Espaço de trabalho do Blockly" at bounding box center [755, 36] width 90 height 45
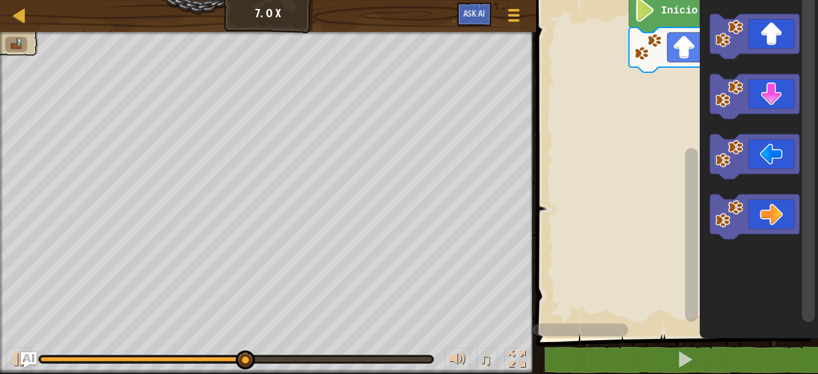
click at [780, 219] on icon "Espaço de trabalho do Blockly" at bounding box center [755, 216] width 90 height 45
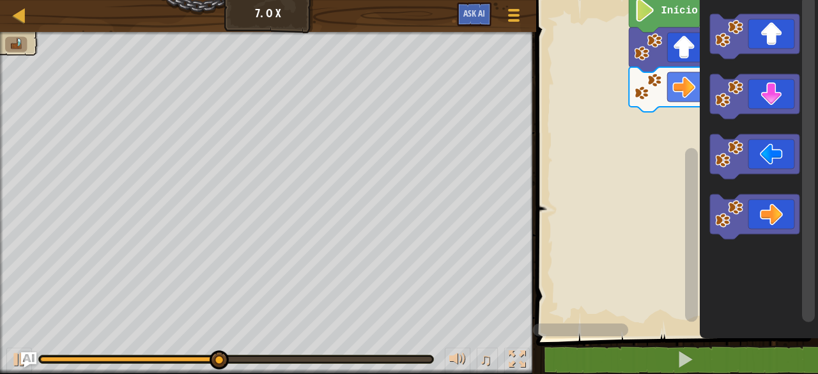
click at [808, 205] on rect "Espaço de trabalho do Blockly" at bounding box center [808, 159] width 13 height 327
click at [770, 202] on icon "Espaço de trabalho do Blockly" at bounding box center [755, 216] width 90 height 45
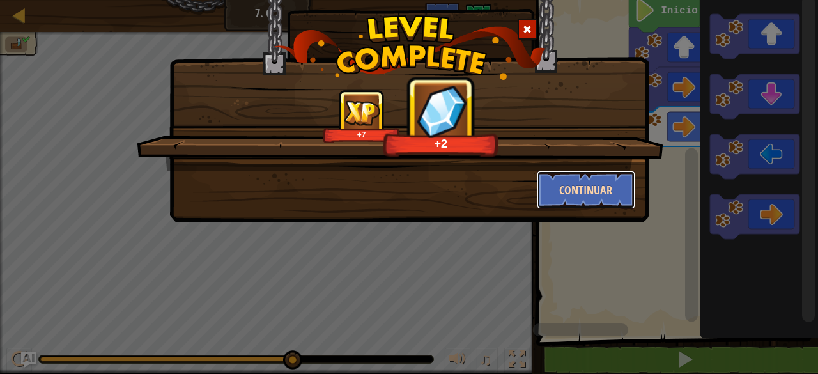
click at [597, 179] on button "Continuar" at bounding box center [586, 190] width 99 height 38
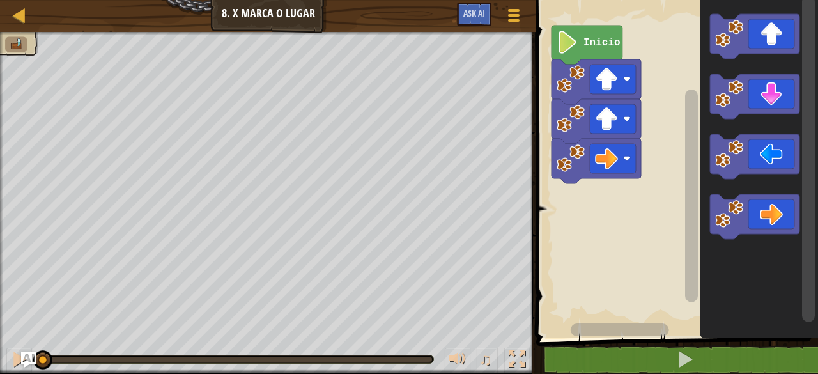
click at [744, 33] on icon "Espaço de trabalho do Blockly" at bounding box center [755, 36] width 90 height 45
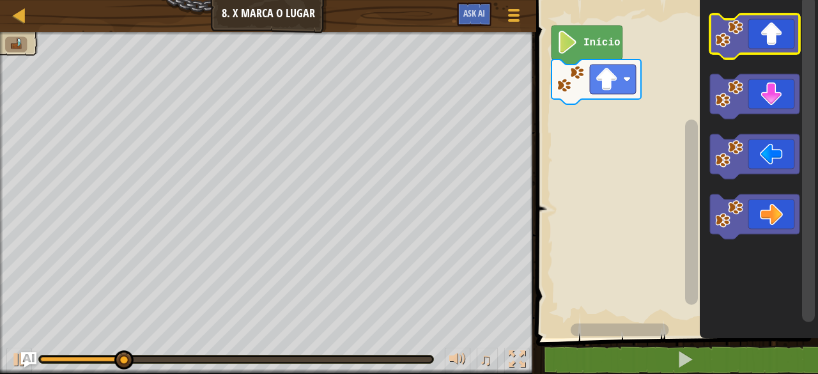
click at [766, 42] on icon "Espaço de trabalho do Blockly" at bounding box center [755, 36] width 90 height 45
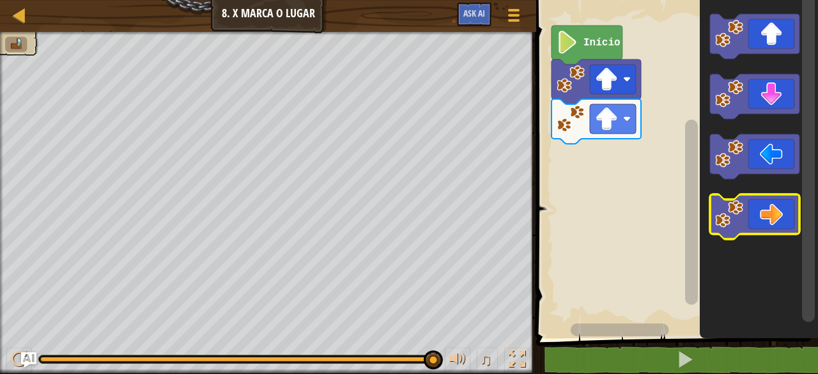
click at [758, 221] on icon "Espaço de trabalho do Blockly" at bounding box center [755, 216] width 90 height 45
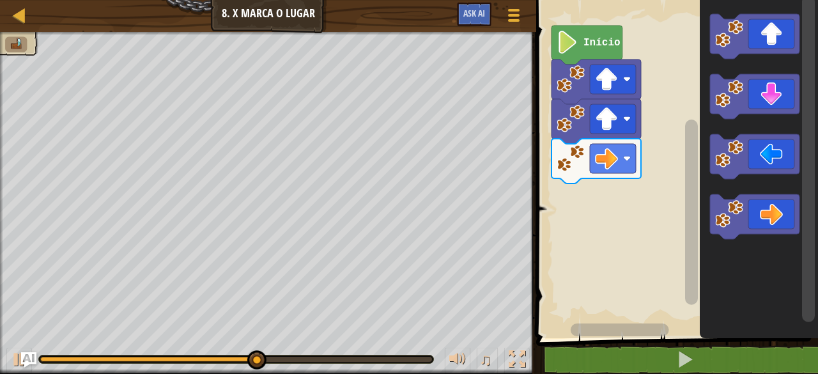
click at [767, 212] on icon "Espaço de trabalho do Blockly" at bounding box center [755, 216] width 90 height 45
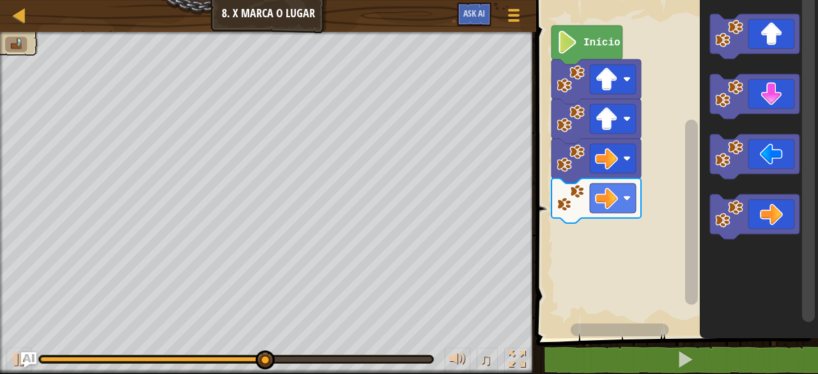
click at [785, 205] on icon "Espaço de trabalho do Blockly" at bounding box center [755, 216] width 90 height 45
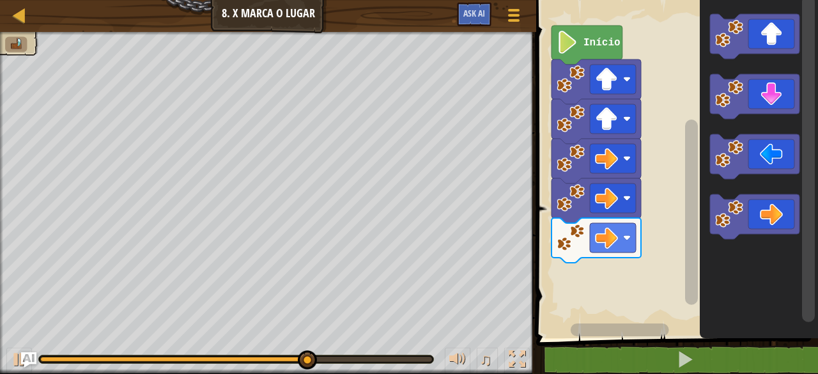
click at [768, 98] on icon "Espaço de trabalho do Blockly" at bounding box center [755, 96] width 90 height 45
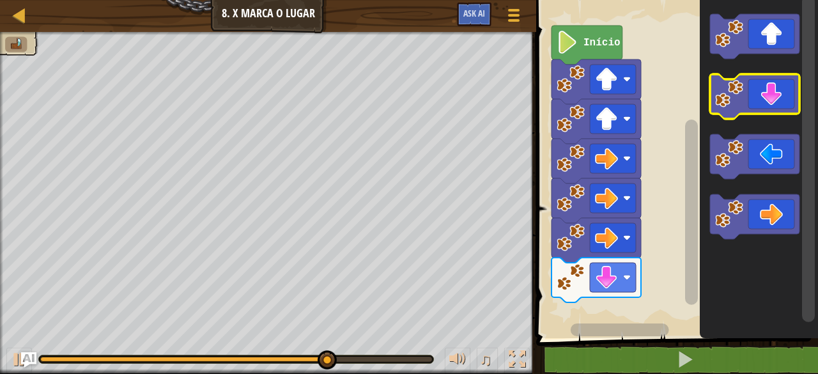
click at [781, 95] on icon "Espaço de trabalho do Blockly" at bounding box center [755, 96] width 90 height 45
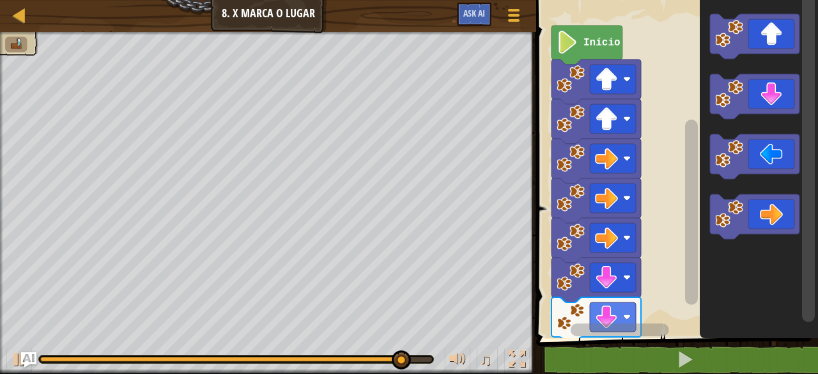
click at [753, 150] on icon "Espaço de trabalho do Blockly" at bounding box center [755, 156] width 90 height 45
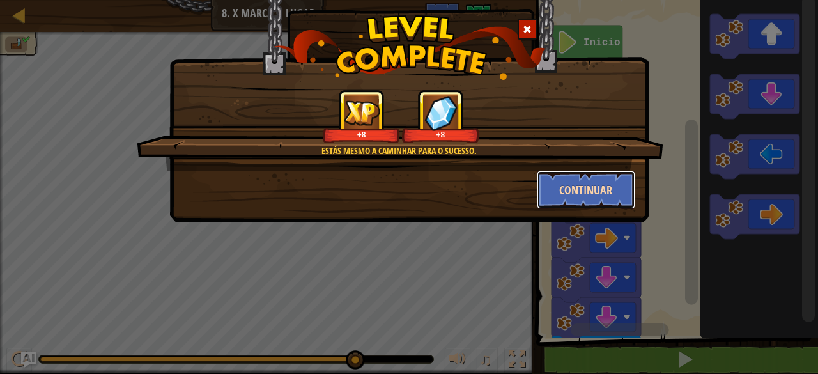
click at [563, 176] on button "Continuar" at bounding box center [586, 190] width 99 height 38
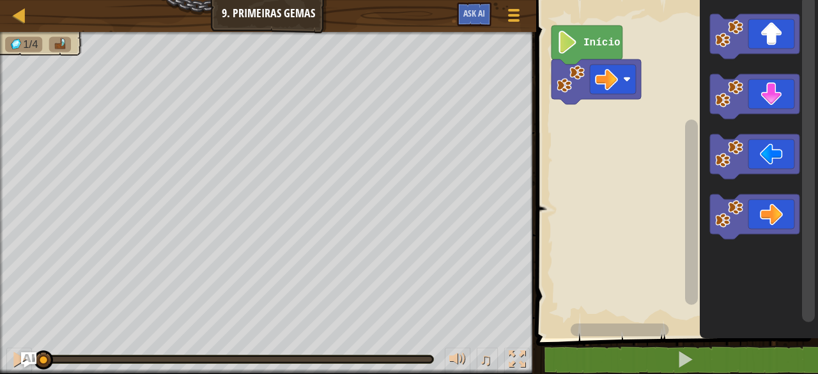
click at [765, 217] on icon "Espaço de trabalho do Blockly" at bounding box center [755, 216] width 90 height 45
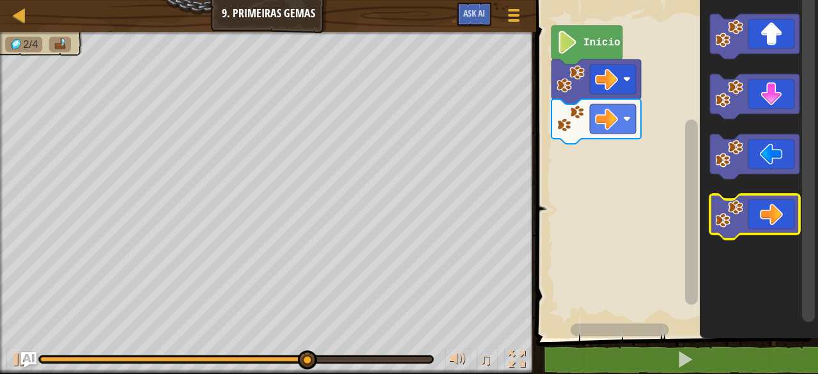
click at [751, 203] on icon "Espaço de trabalho do Blockly" at bounding box center [755, 216] width 90 height 45
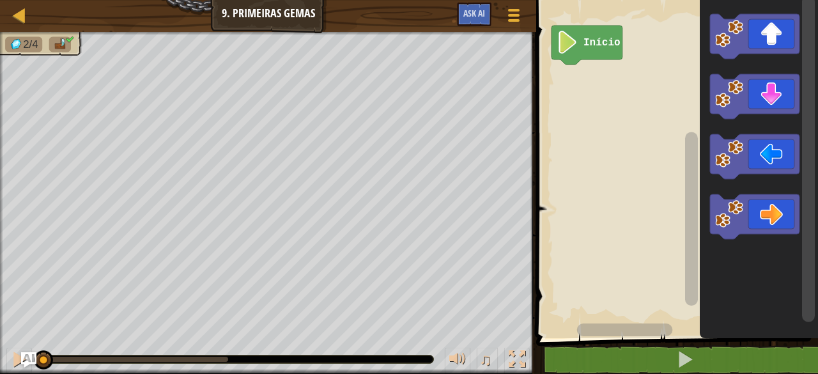
click at [770, 221] on icon "Espaço de trabalho do Blockly" at bounding box center [755, 216] width 90 height 45
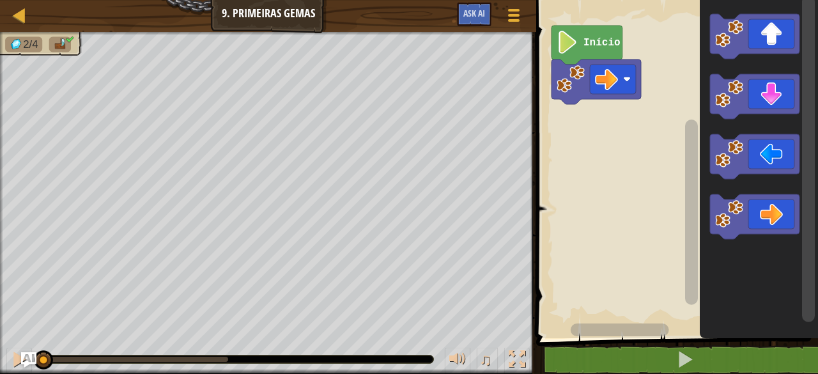
click at [785, 221] on icon "Espaço de trabalho do Blockly" at bounding box center [755, 216] width 90 height 45
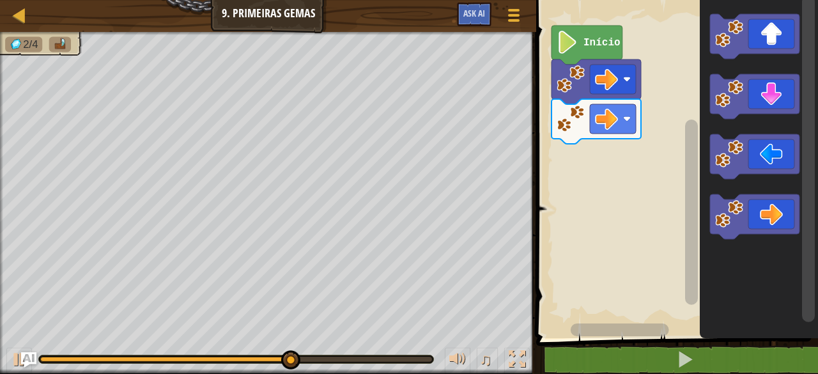
click at [779, 20] on icon "Espaço de trabalho do Blockly" at bounding box center [755, 36] width 90 height 45
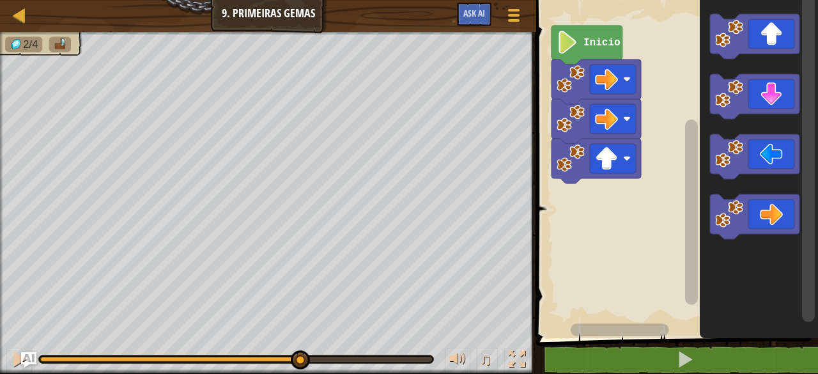
click at [775, 35] on icon "Espaço de trabalho do Blockly" at bounding box center [755, 36] width 90 height 45
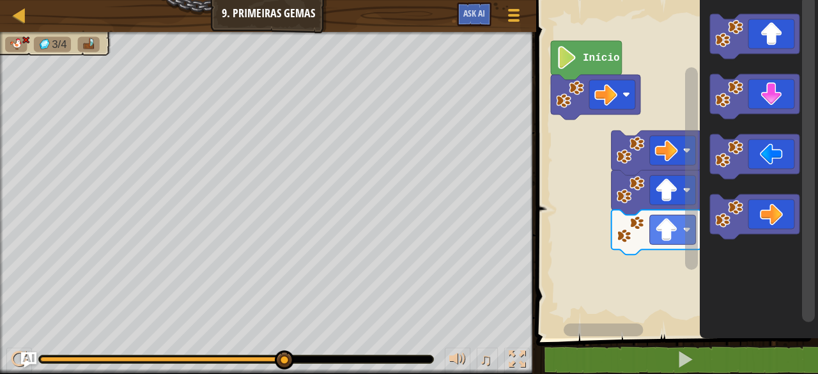
click at [619, 93] on rect "Espaço de trabalho do Blockly" at bounding box center [612, 94] width 46 height 29
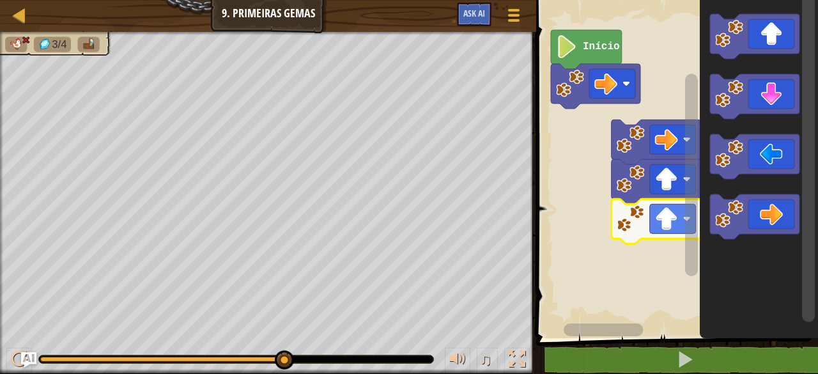
click at [0, 0] on div at bounding box center [0, 0] width 0 height 0
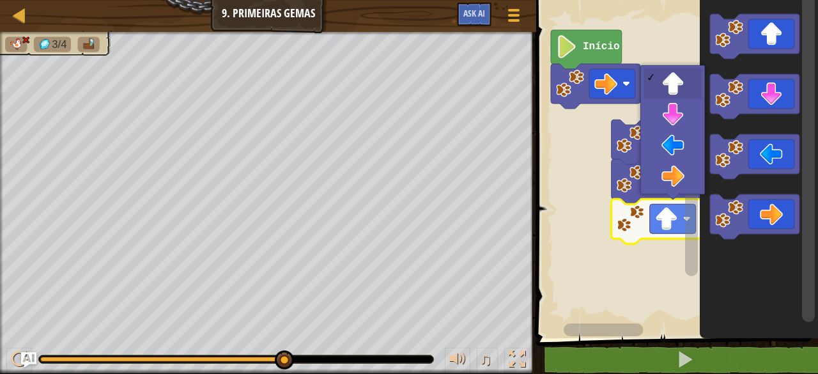
click at [669, 207] on rect "Espaço de trabalho do Blockly" at bounding box center [673, 218] width 46 height 29
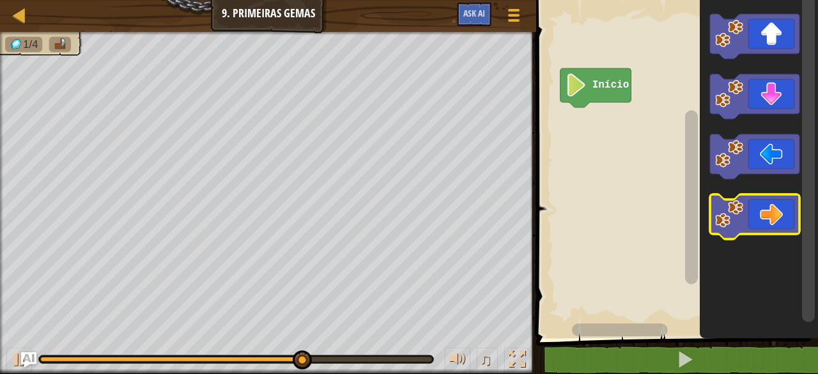
click at [769, 207] on icon "Espaço de trabalho do Blockly" at bounding box center [755, 216] width 90 height 45
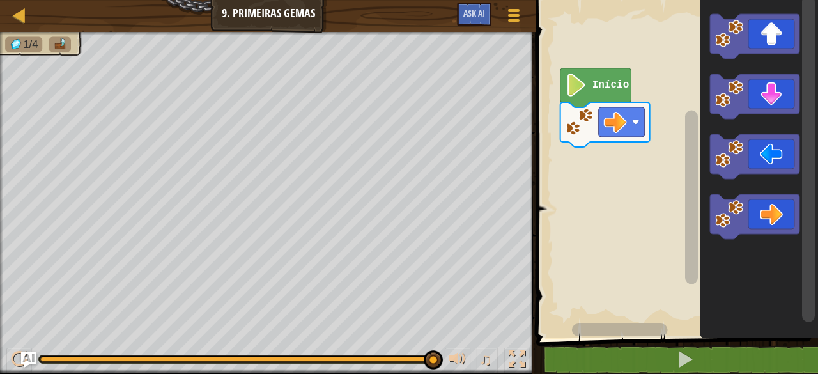
click at [770, 217] on icon "Espaço de trabalho do Blockly" at bounding box center [755, 216] width 90 height 45
click at [727, 221] on image "Espaço de trabalho do Blockly" at bounding box center [729, 214] width 28 height 28
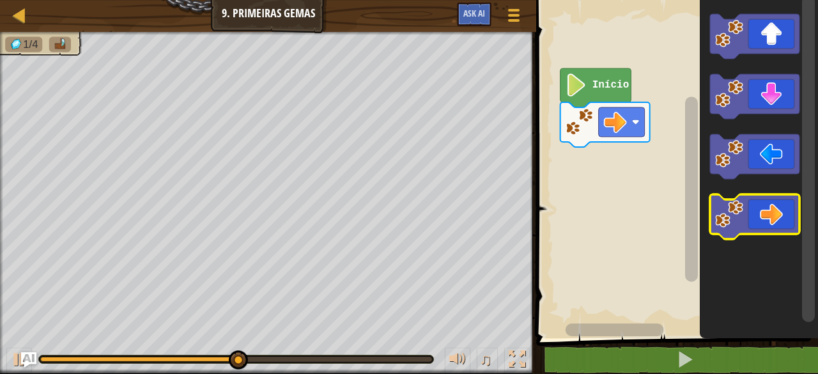
click at [763, 210] on icon "Espaço de trabalho do Blockly" at bounding box center [755, 216] width 90 height 45
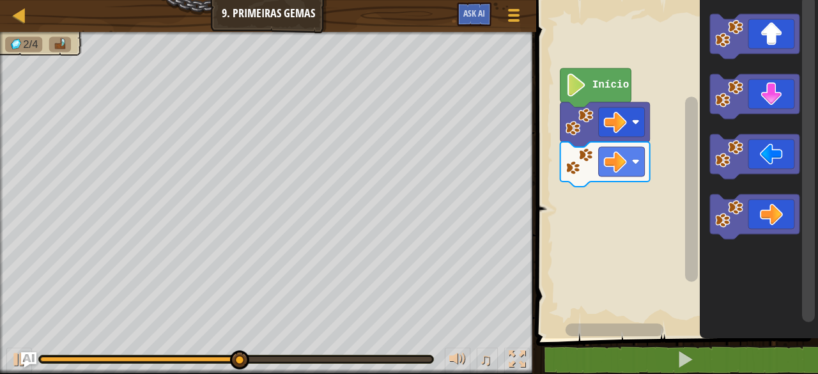
click at [754, 43] on icon "Espaço de trabalho do Blockly" at bounding box center [755, 36] width 90 height 45
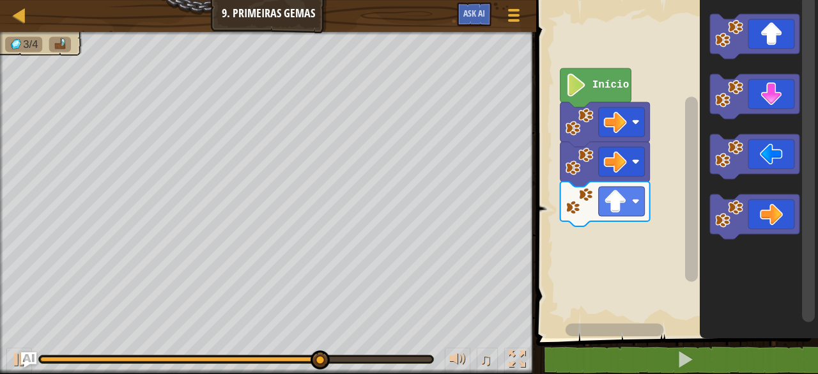
click at [761, 86] on icon "Espaço de trabalho do Blockly" at bounding box center [755, 96] width 90 height 45
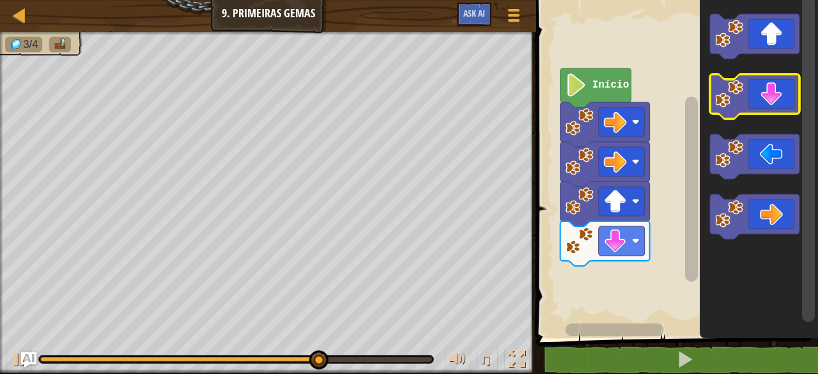
click at [766, 92] on icon "Espaço de trabalho do Blockly" at bounding box center [755, 96] width 90 height 45
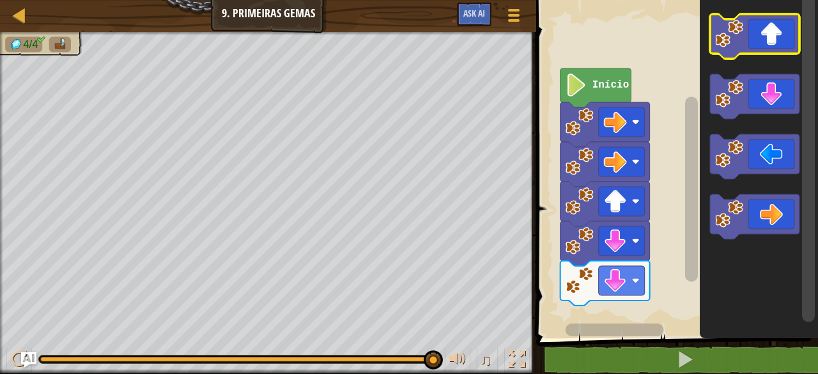
click at [766, 24] on icon "Espaço de trabalho do Blockly" at bounding box center [755, 36] width 90 height 45
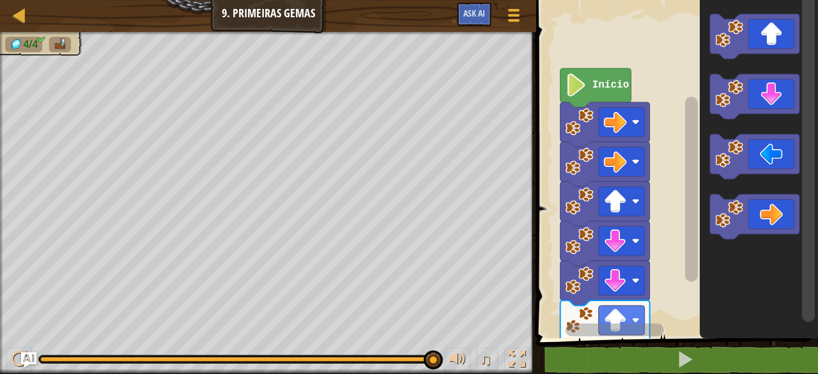
click at [779, 207] on icon "Espaço de trabalho do Blockly" at bounding box center [755, 216] width 90 height 45
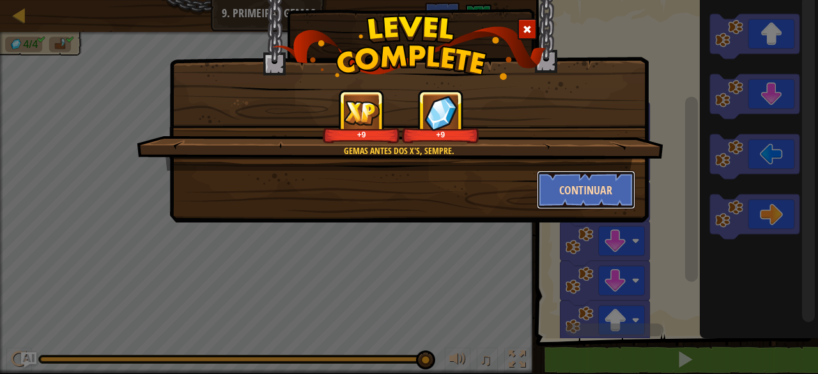
click at [582, 182] on button "Continuar" at bounding box center [586, 190] width 99 height 38
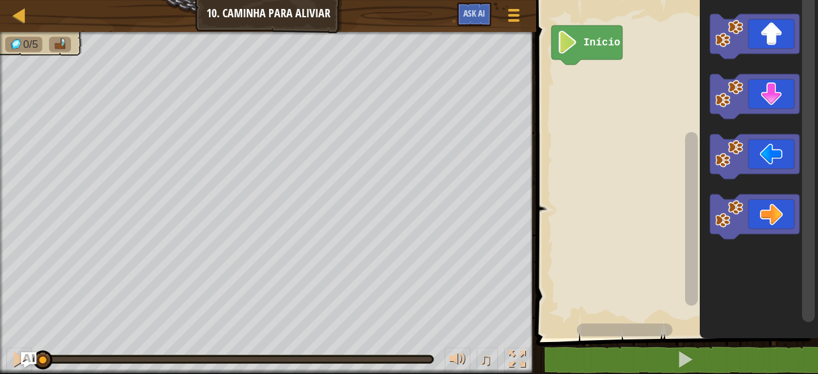
click at [776, 22] on icon "Espaço de trabalho do Blockly" at bounding box center [755, 36] width 90 height 45
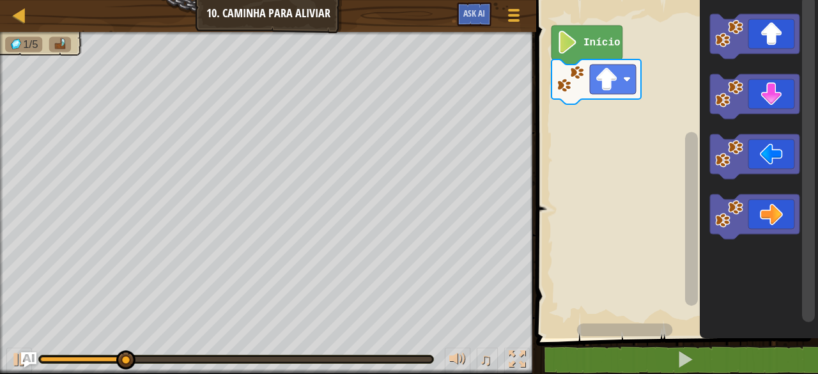
click at [787, 27] on icon "Espaço de trabalho do Blockly" at bounding box center [755, 36] width 90 height 45
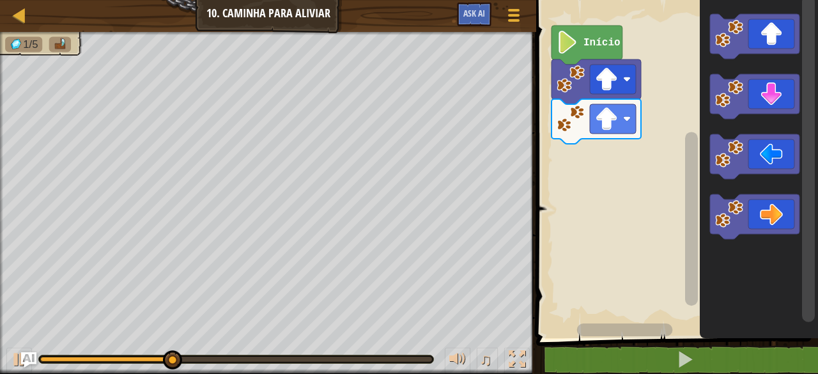
click at [770, 40] on icon "Espaço de trabalho do Blockly" at bounding box center [755, 36] width 90 height 45
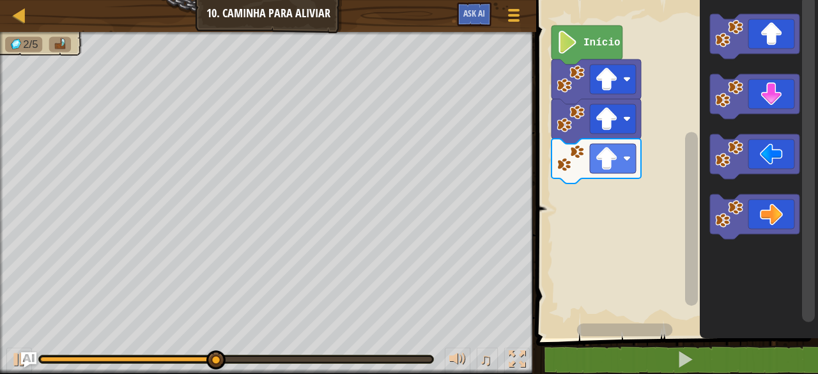
click at [779, 201] on icon "Espaço de trabalho do Blockly" at bounding box center [755, 216] width 90 height 45
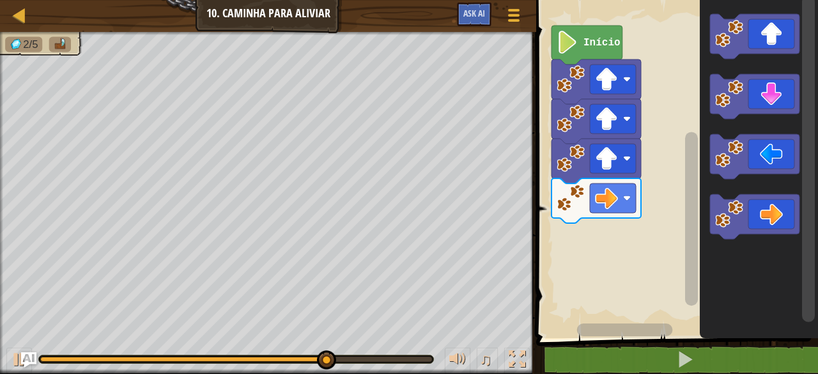
click at [791, 217] on icon "Espaço de trabalho do Blockly" at bounding box center [755, 216] width 90 height 45
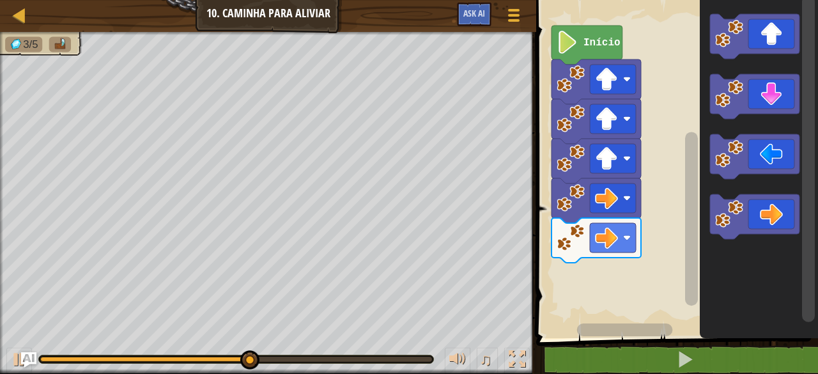
click at [807, 225] on rect "Espaço de trabalho do Blockly" at bounding box center [808, 159] width 13 height 327
click at [786, 200] on icon "Espaço de trabalho do Blockly" at bounding box center [755, 216] width 90 height 45
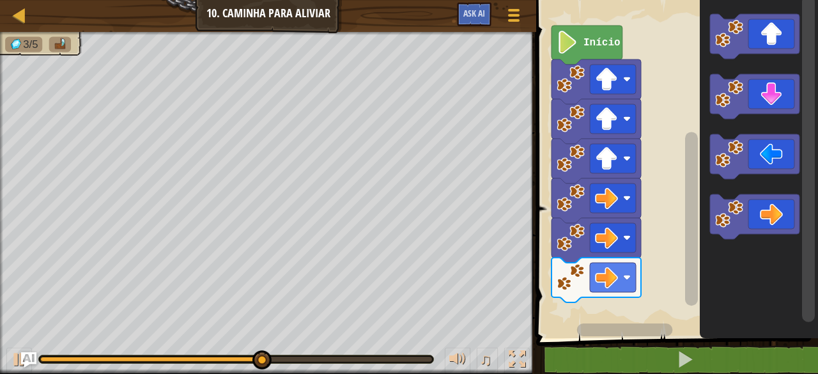
click at [792, 214] on icon "Espaço de trabalho do Blockly" at bounding box center [755, 216] width 90 height 45
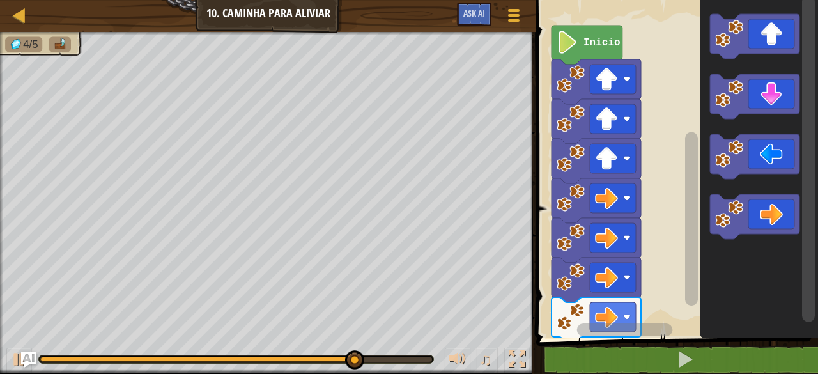
click at [773, 93] on icon "Espaço de trabalho do Blockly" at bounding box center [755, 96] width 90 height 45
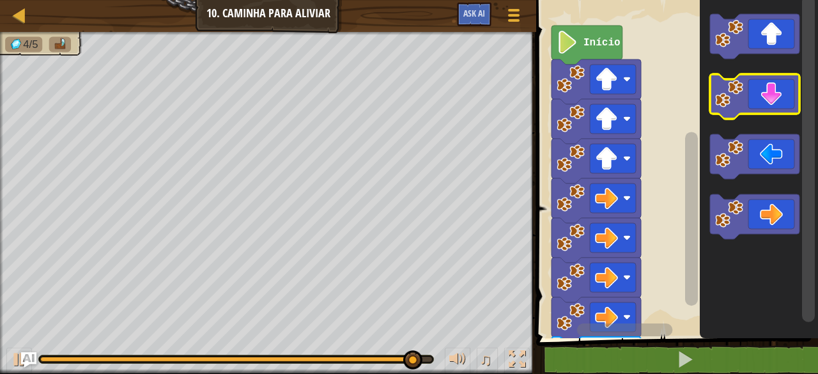
click at [775, 90] on icon "Espaço de trabalho do Blockly" at bounding box center [755, 96] width 90 height 45
click at [772, 97] on icon "Espaço de trabalho do Blockly" at bounding box center [755, 96] width 90 height 45
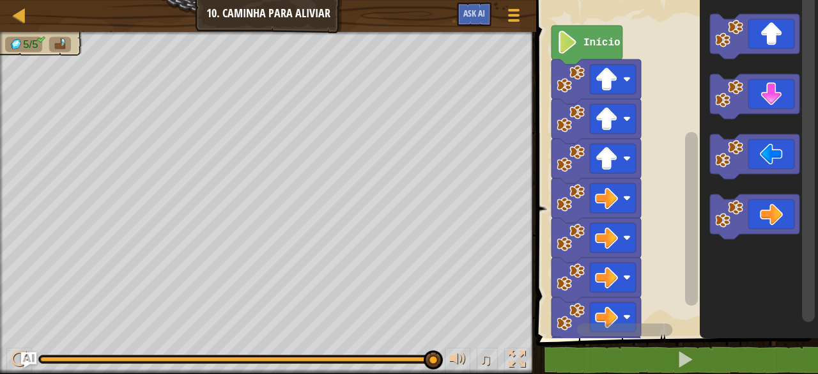
click at [763, 155] on icon "Espaço de trabalho do Blockly" at bounding box center [755, 156] width 90 height 45
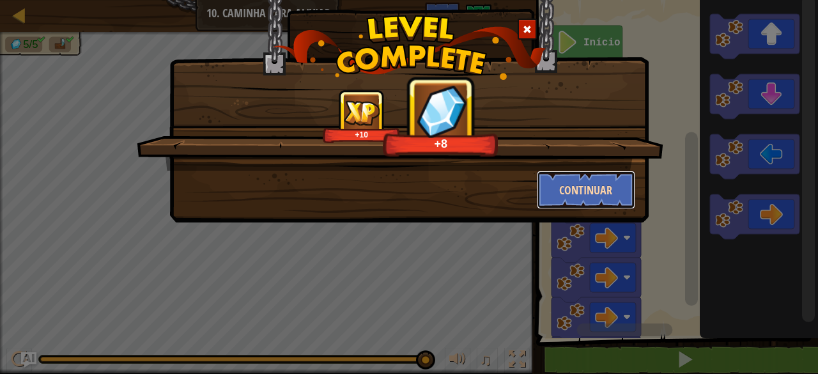
click at [569, 182] on button "Continuar" at bounding box center [586, 190] width 99 height 38
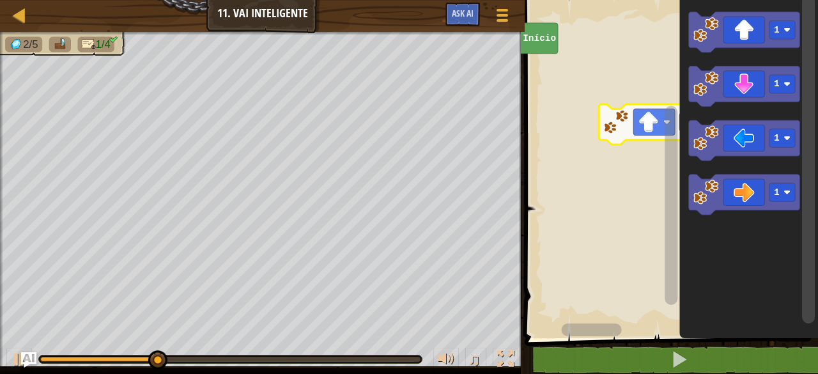
click at [634, 115] on rect "Espaço de trabalho do Blockly" at bounding box center [655, 122] width 42 height 26
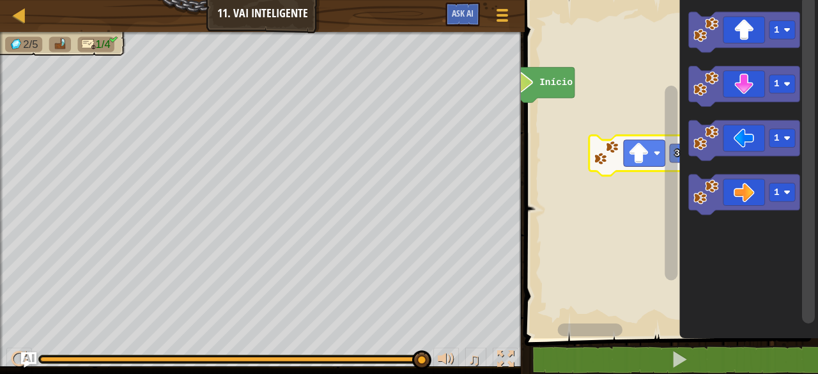
click at [667, 153] on rect "Espaço de trabalho do Blockly" at bounding box center [672, 183] width 13 height 194
click at [644, 152] on image "Espaço de trabalho do Blockly" at bounding box center [639, 153] width 20 height 20
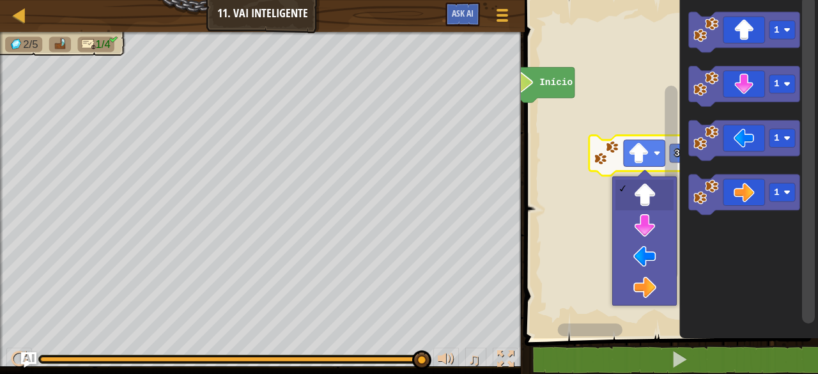
click at [651, 151] on rect "Espaço de trabalho do Blockly" at bounding box center [645, 153] width 42 height 26
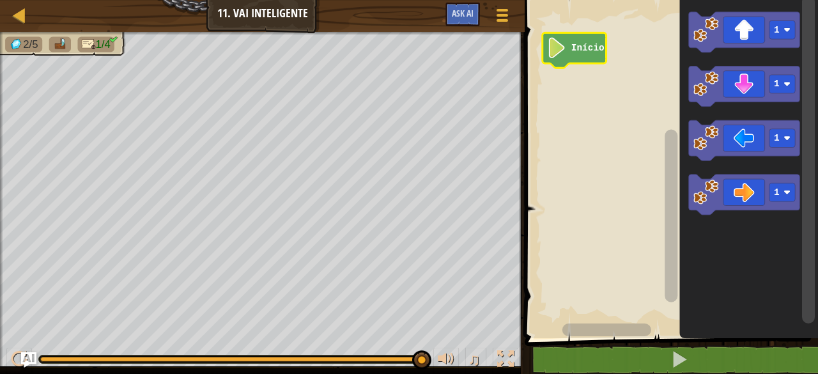
click at [747, 190] on icon "Espaço de trabalho do Blockly" at bounding box center [744, 195] width 111 height 40
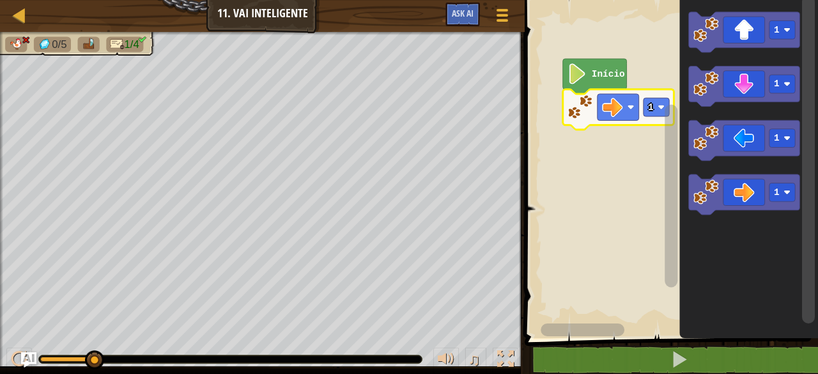
click at [605, 95] on rect "Espaço de trabalho do Blockly" at bounding box center [619, 107] width 42 height 26
click at [639, 91] on icon "Espaço de trabalho do Blockly" at bounding box center [618, 110] width 111 height 40
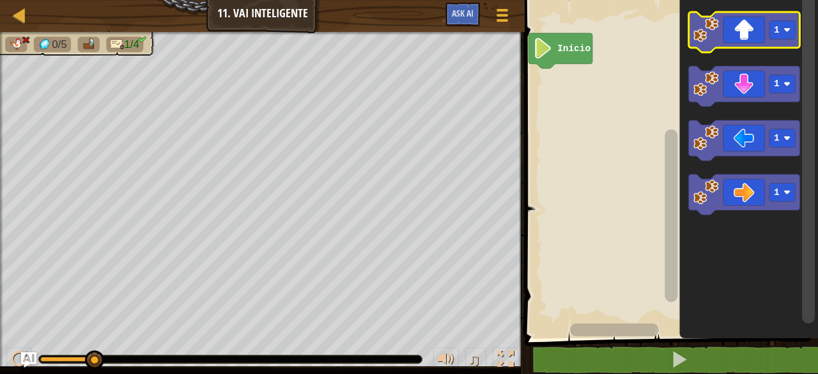
click at [768, 19] on icon "Espaço de trabalho do Blockly" at bounding box center [744, 32] width 111 height 40
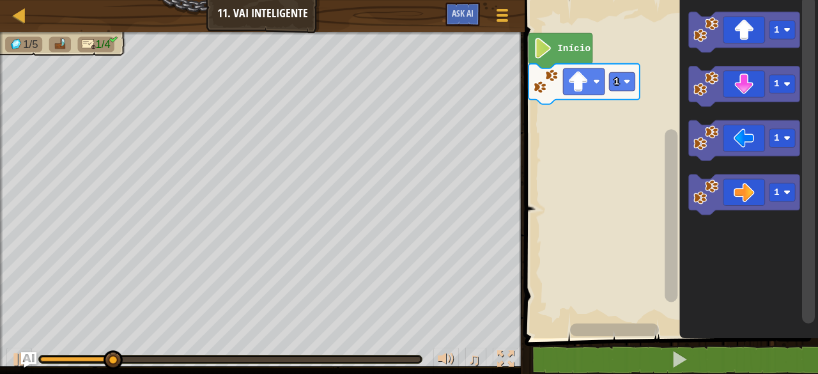
click at [790, 29] on image "Espaço de trabalho do Blockly" at bounding box center [787, 29] width 7 height 7
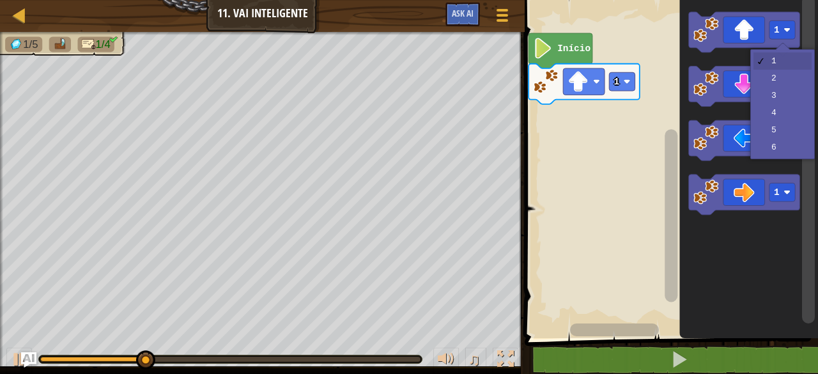
click at [756, 31] on icon "Espaço de trabalho do Blockly" at bounding box center [744, 32] width 111 height 40
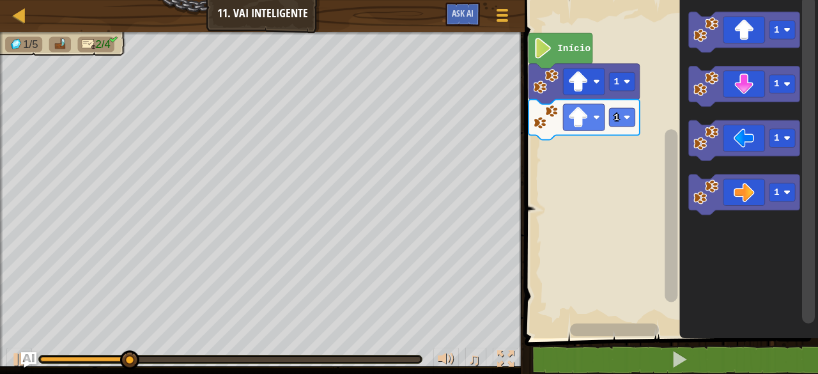
click at [768, 27] on icon "Espaço de trabalho do Blockly" at bounding box center [744, 32] width 111 height 40
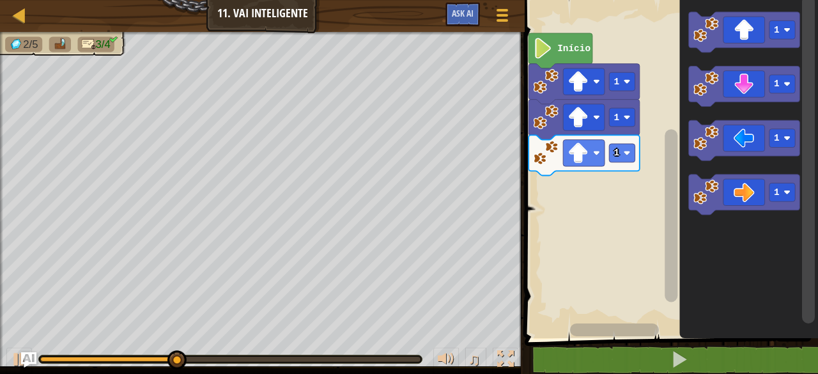
click at [769, 182] on icon "Espaço de trabalho do Blockly" at bounding box center [744, 195] width 111 height 40
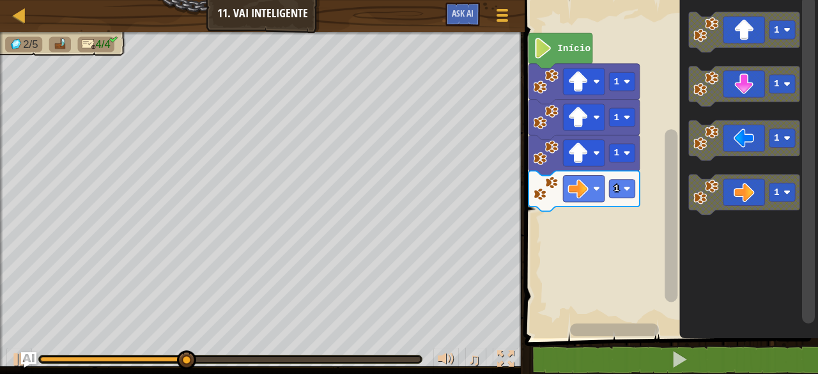
click at [763, 188] on icon "Espaço de trabalho do Blockly" at bounding box center [744, 195] width 111 height 40
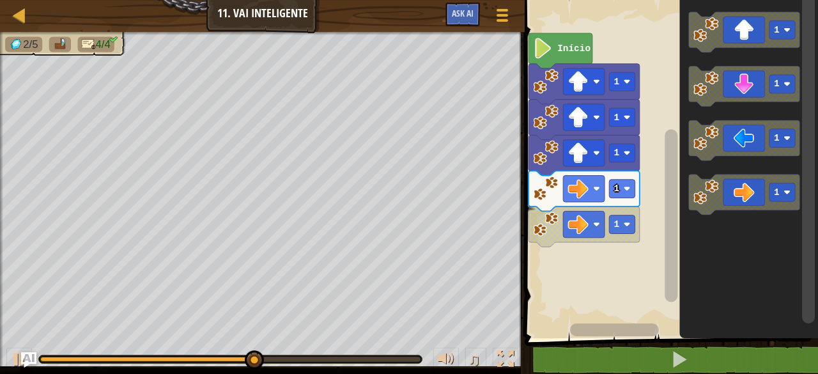
click at [768, 181] on icon "Espaço de trabalho do Blockly" at bounding box center [744, 195] width 111 height 40
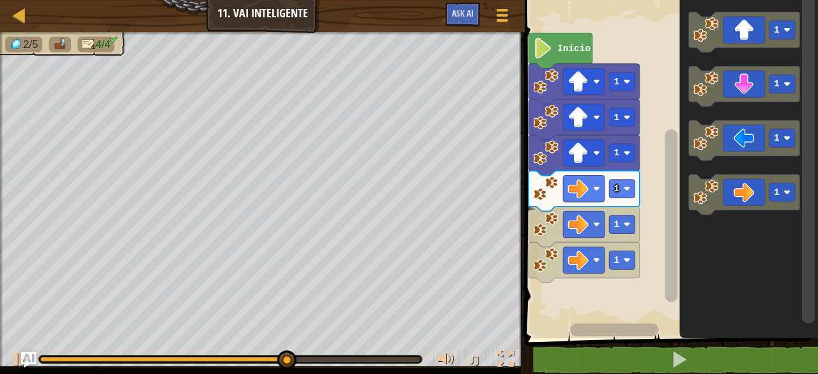
click at [756, 185] on icon "Espaço de trabalho do Blockly" at bounding box center [744, 195] width 111 height 40
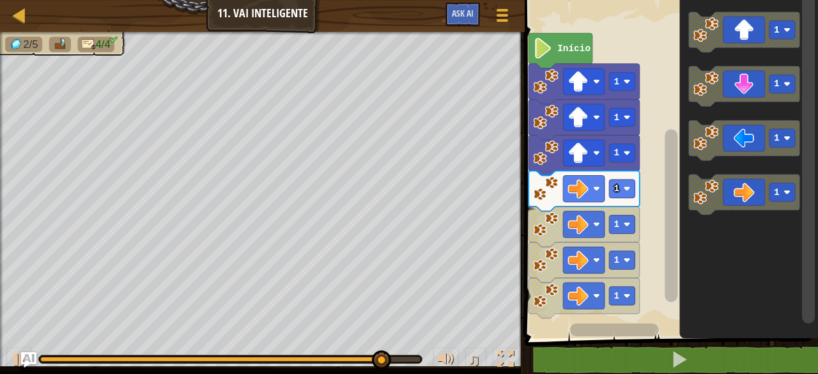
click at [606, 293] on icon "Espaço de trabalho do Blockly" at bounding box center [584, 298] width 111 height 40
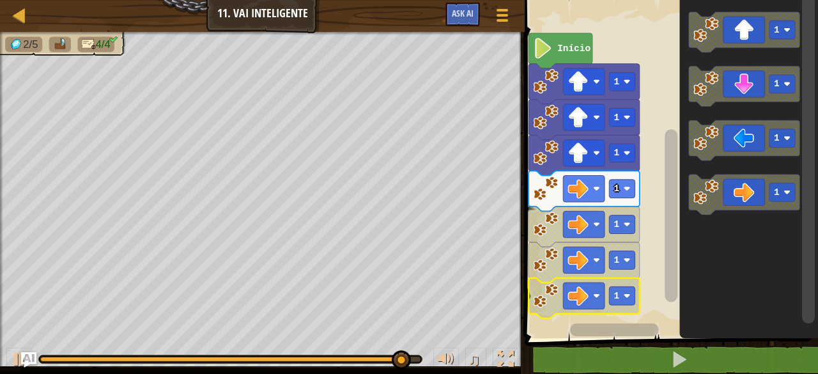
click at [613, 276] on icon "Espaço de trabalho do Blockly" at bounding box center [584, 262] width 111 height 40
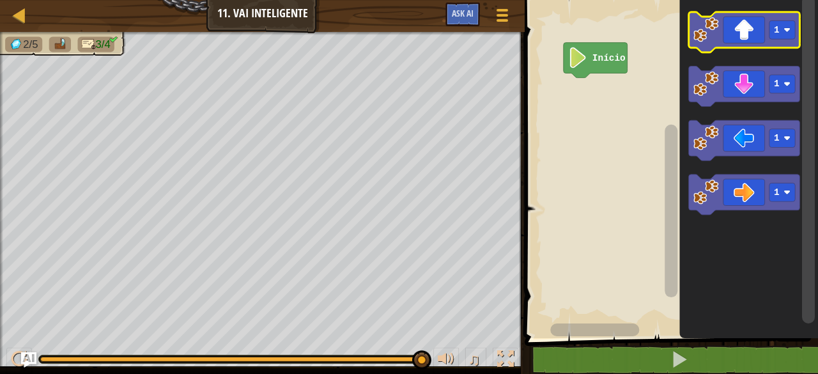
click at [734, 19] on icon "Espaço de trabalho do Blockly" at bounding box center [744, 32] width 111 height 40
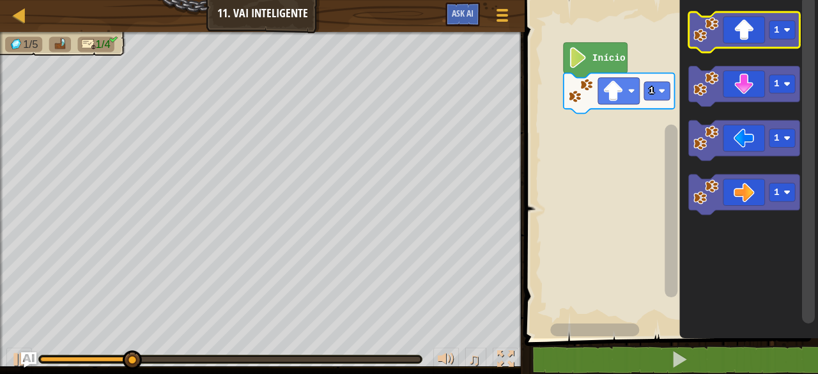
click at [756, 20] on icon "Espaço de trabalho do Blockly" at bounding box center [744, 32] width 111 height 40
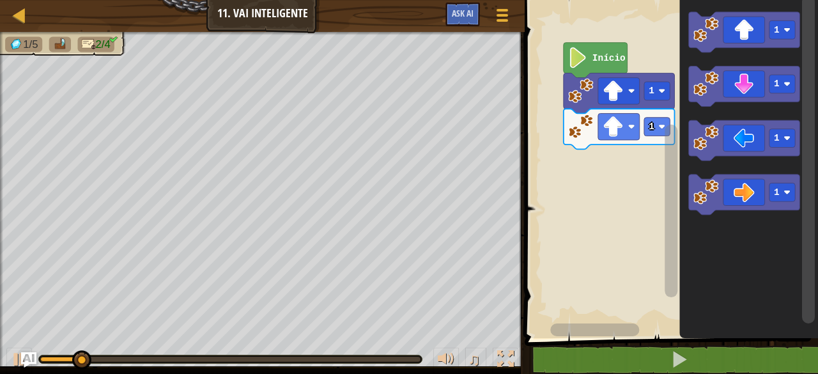
click at [749, 25] on icon "Espaço de trabalho do Blockly" at bounding box center [744, 32] width 111 height 40
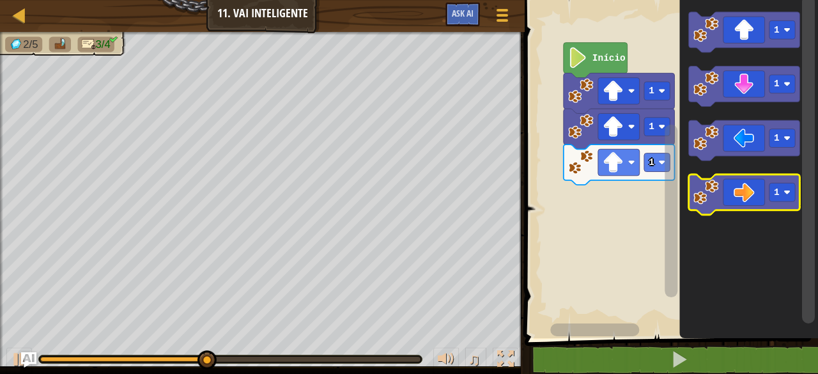
click at [745, 196] on icon "Espaço de trabalho do Blockly" at bounding box center [744, 195] width 111 height 40
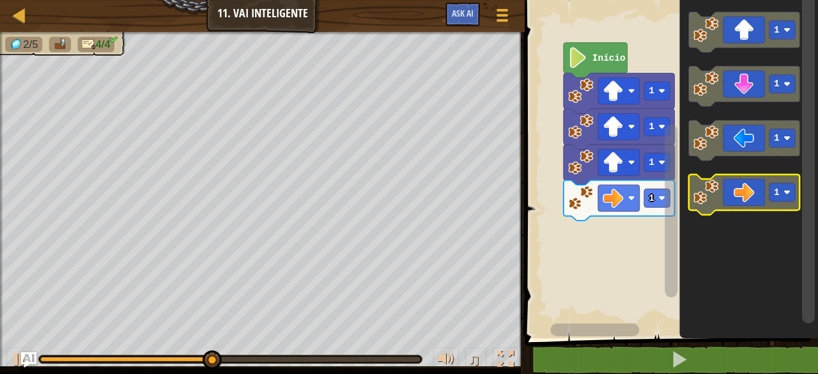
click at [780, 181] on icon "Espaço de trabalho do Blockly" at bounding box center [744, 195] width 111 height 40
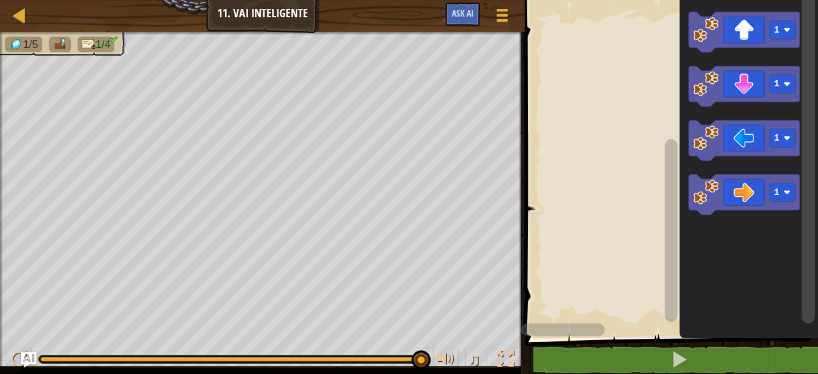
click at [760, 123] on icon "Espaço de trabalho do Blockly" at bounding box center [744, 140] width 111 height 40
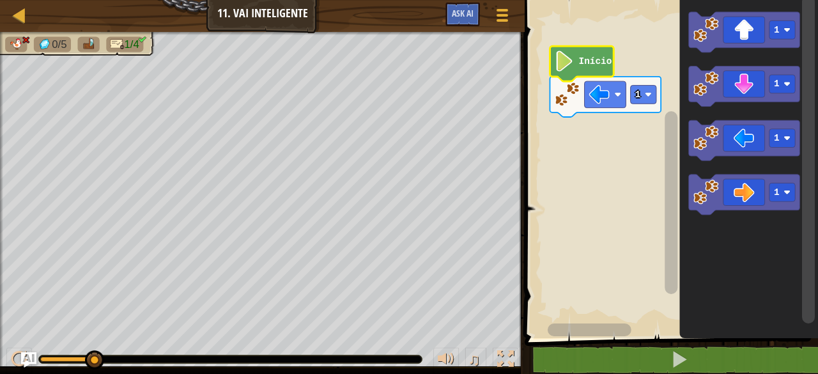
click at [740, 26] on icon "Espaço de trabalho do Blockly" at bounding box center [744, 32] width 111 height 40
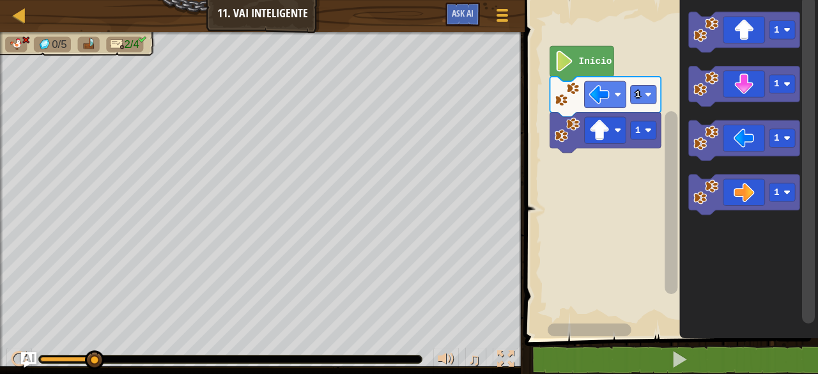
click at [758, 22] on icon "Espaço de trabalho do Blockly" at bounding box center [744, 32] width 111 height 40
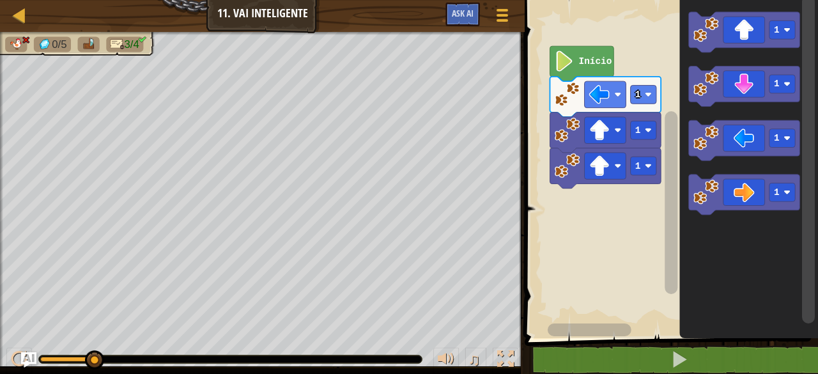
click at [0, 0] on div at bounding box center [0, 0] width 0 height 0
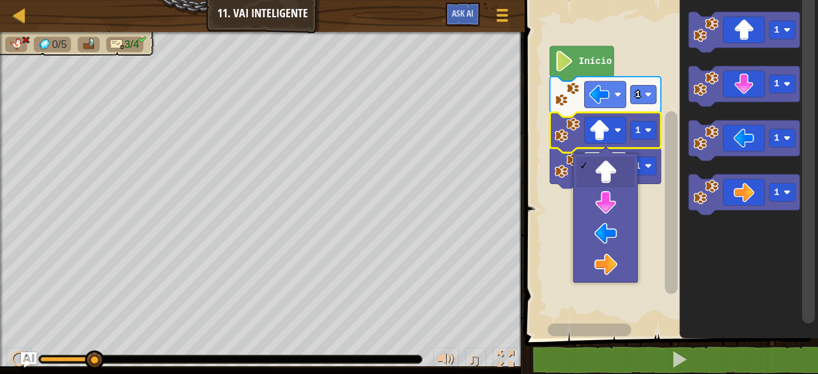
click at [609, 162] on image "Espaço de trabalho do Blockly" at bounding box center [599, 165] width 20 height 20
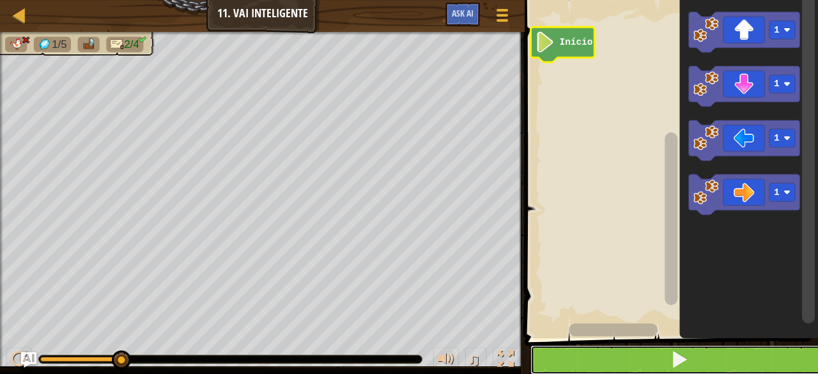
click at [692, 352] on button at bounding box center [679, 359] width 297 height 29
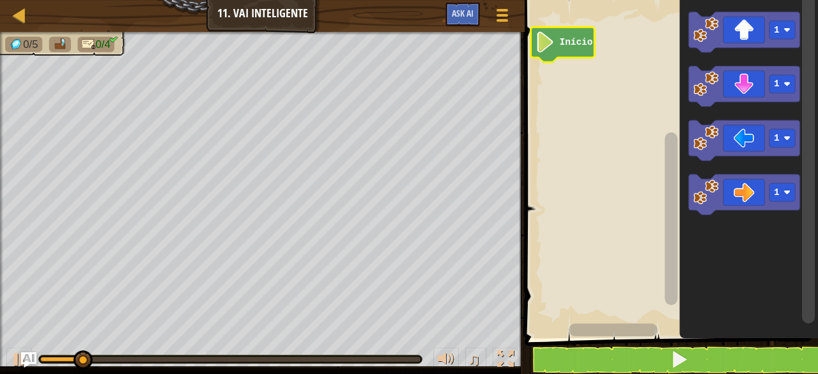
click at [766, 30] on icon "Espaço de trabalho do Blockly" at bounding box center [744, 32] width 111 height 40
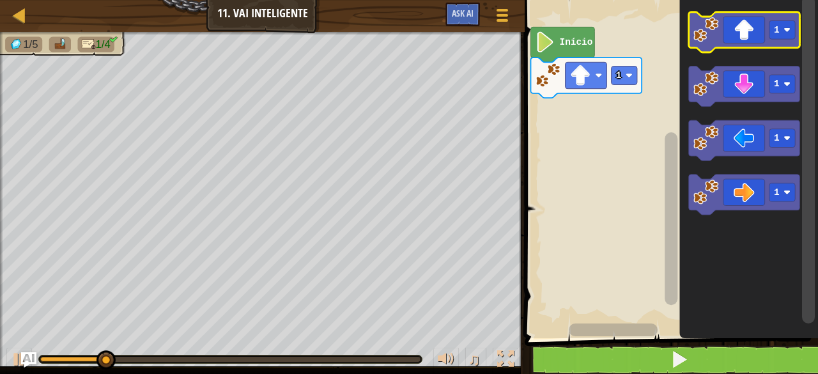
click at [781, 25] on rect "Espaço de trabalho do Blockly" at bounding box center [783, 29] width 26 height 19
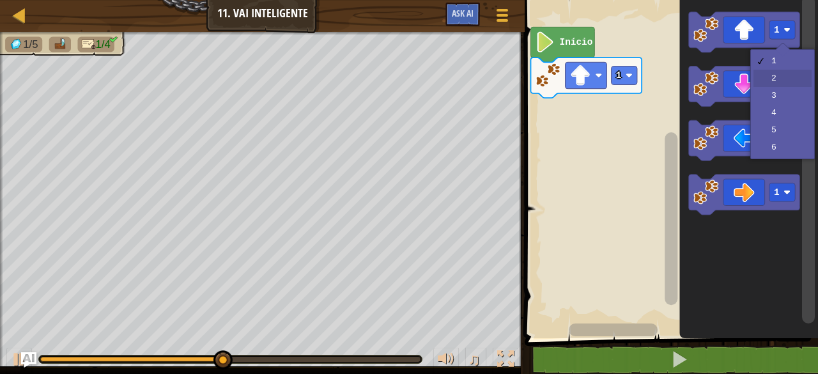
click at [778, 77] on rect "Espaço de trabalho do Blockly" at bounding box center [783, 84] width 26 height 19
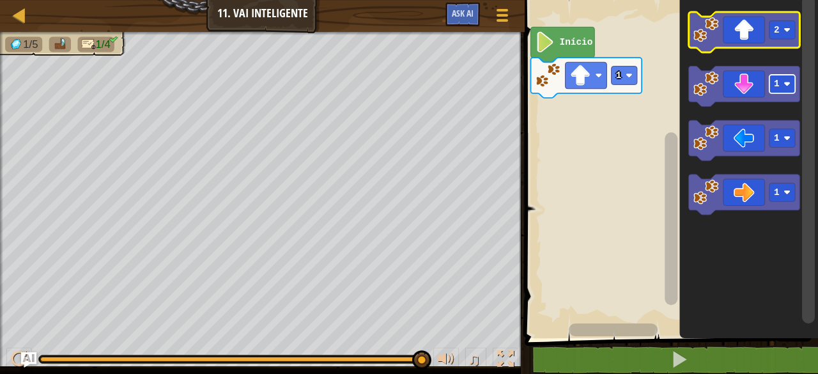
click at [781, 27] on rect "Espaço de trabalho do Blockly" at bounding box center [783, 29] width 26 height 19
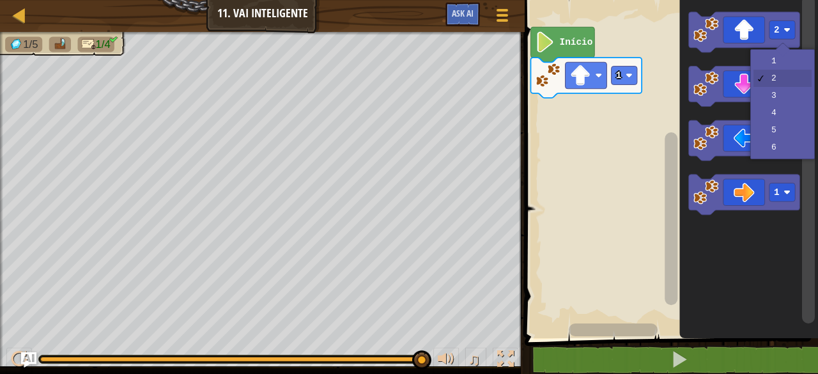
click at [792, 92] on rect "Espaço de trabalho do Blockly" at bounding box center [783, 84] width 26 height 19
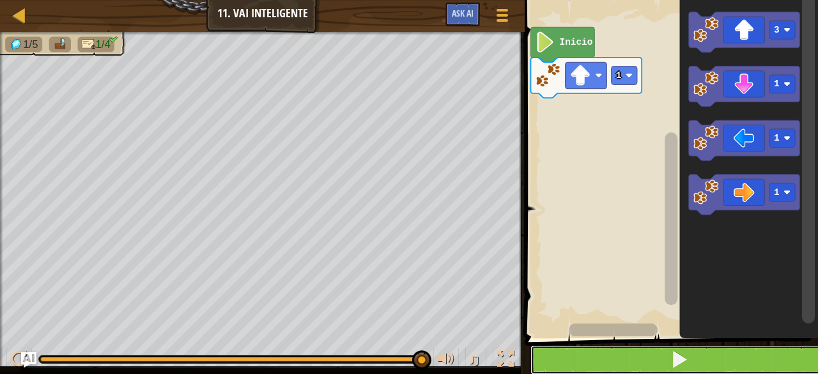
click at [622, 348] on button at bounding box center [679, 359] width 297 height 29
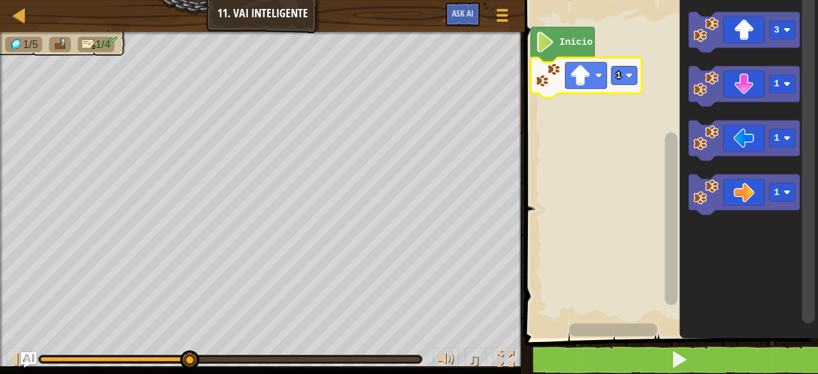
click at [612, 71] on rect "Espaço de trabalho do Blockly" at bounding box center [625, 75] width 26 height 19
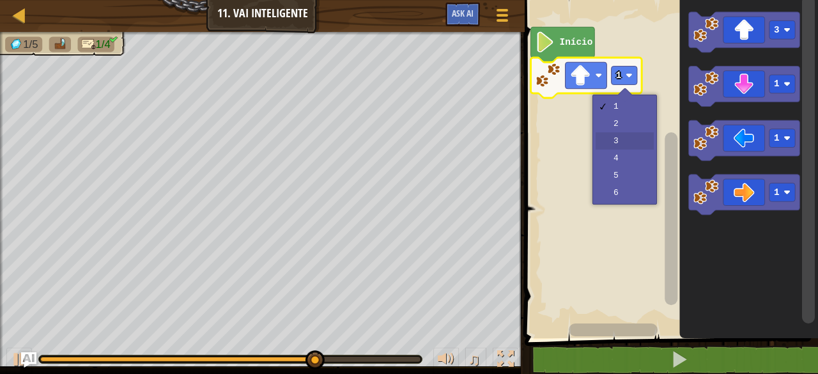
click at [628, 137] on rect "Espaço de trabalho do Blockly" at bounding box center [669, 166] width 297 height 345
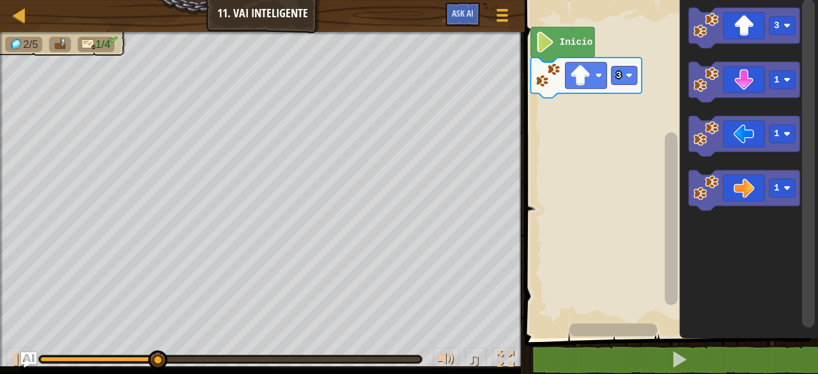
click at [703, 321] on icon "Espaço de trabalho do Blockly" at bounding box center [749, 166] width 139 height 345
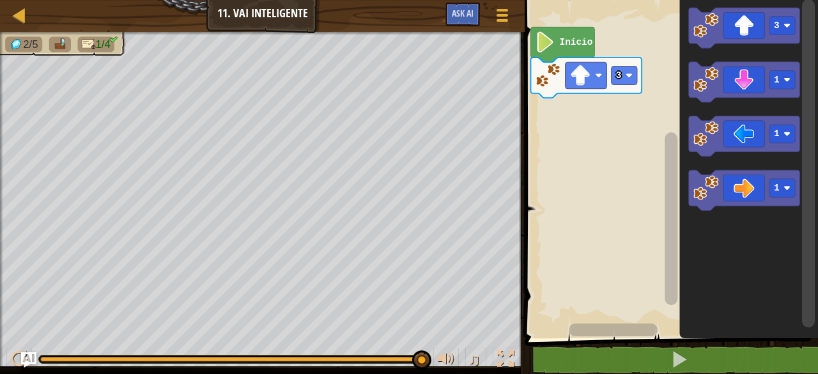
click at [776, 194] on rect "Espaço de trabalho do Blockly" at bounding box center [783, 188] width 26 height 19
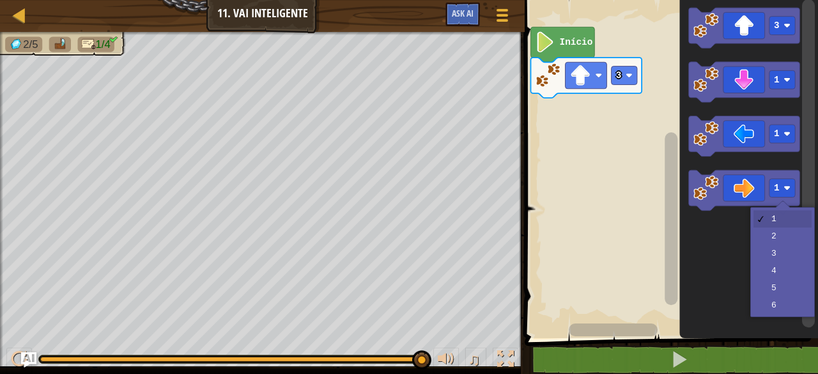
click at [787, 266] on icon "Espaço de trabalho do Blockly" at bounding box center [749, 166] width 139 height 345
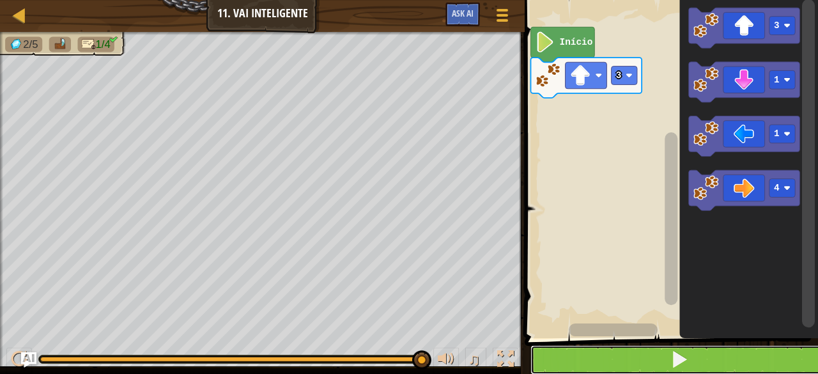
click at [702, 359] on button at bounding box center [679, 359] width 297 height 29
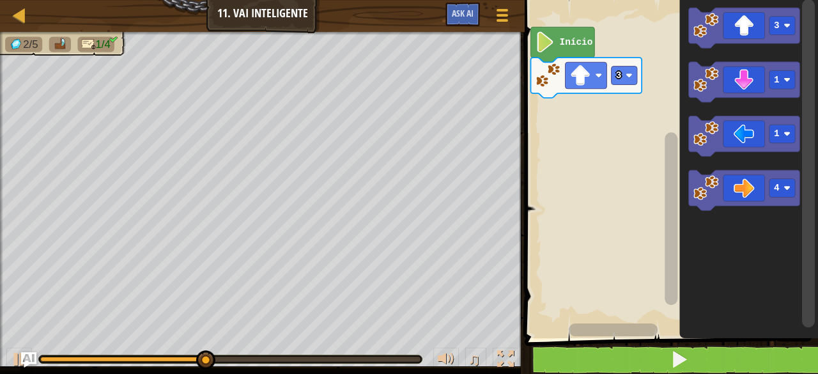
click at [748, 185] on icon "Espaço de trabalho do Blockly" at bounding box center [744, 190] width 111 height 40
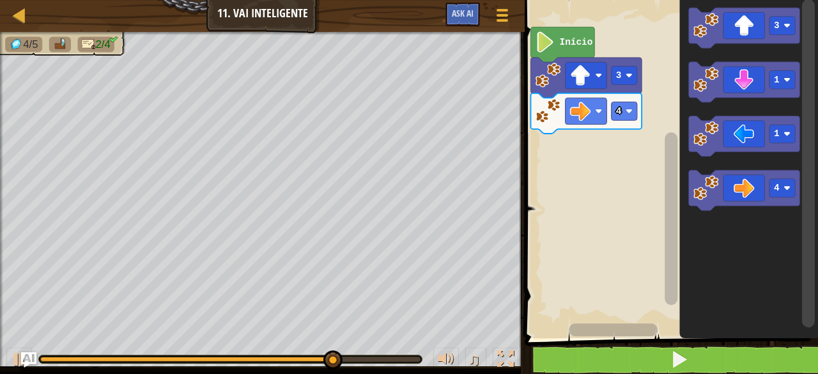
click at [782, 81] on rect "Espaço de trabalho do Blockly" at bounding box center [783, 79] width 26 height 19
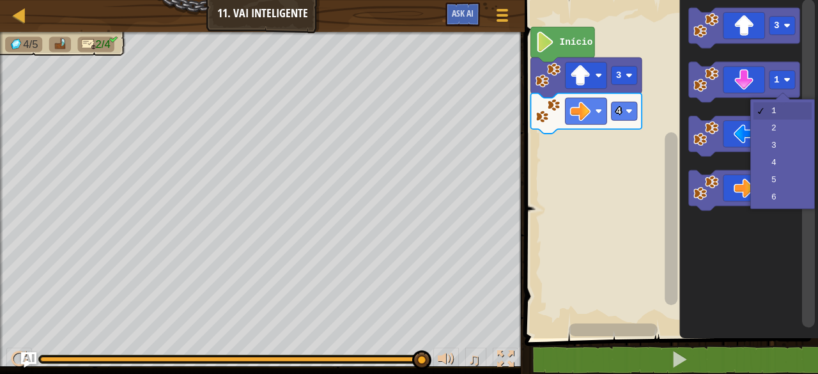
click at [781, 150] on icon "Espaço de trabalho do Blockly" at bounding box center [744, 136] width 111 height 40
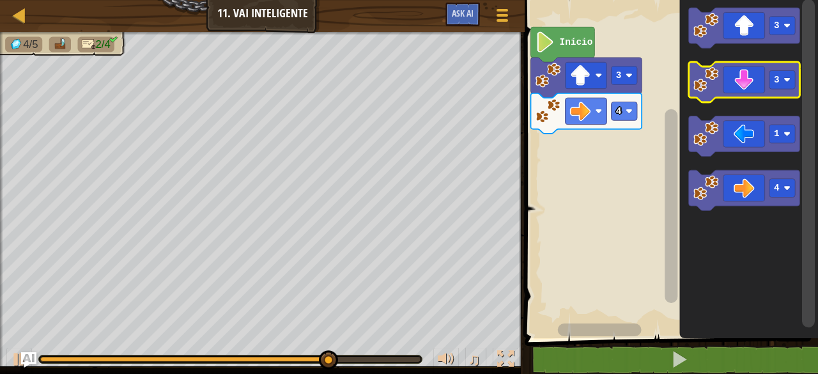
click at [779, 76] on text "3" at bounding box center [778, 80] width 6 height 10
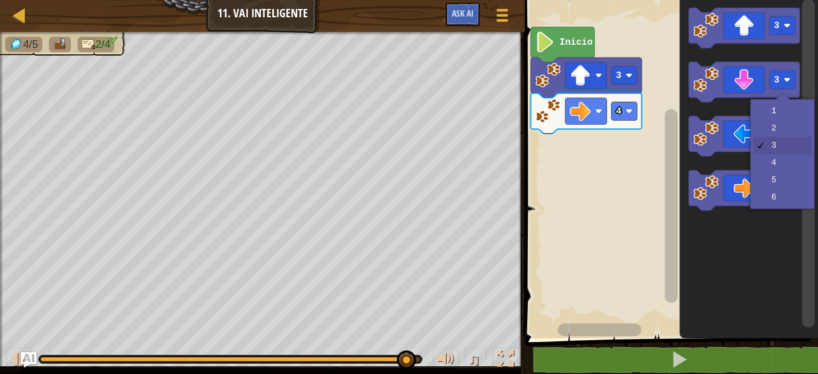
click at [739, 84] on icon "Espaço de trabalho do Blockly" at bounding box center [744, 82] width 111 height 40
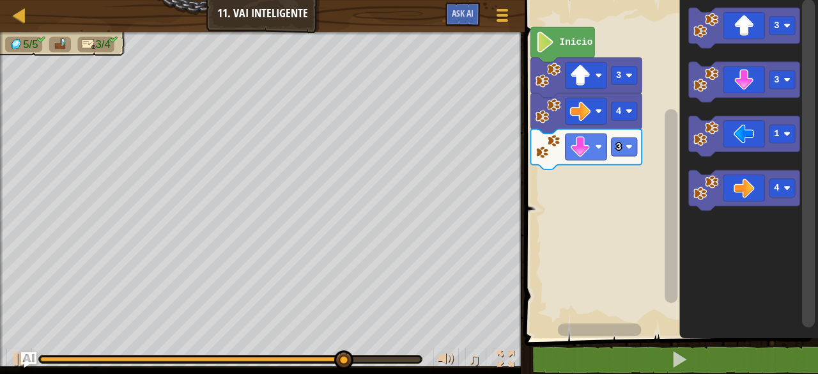
click at [738, 132] on icon "Espaço de trabalho do Blockly" at bounding box center [744, 136] width 111 height 40
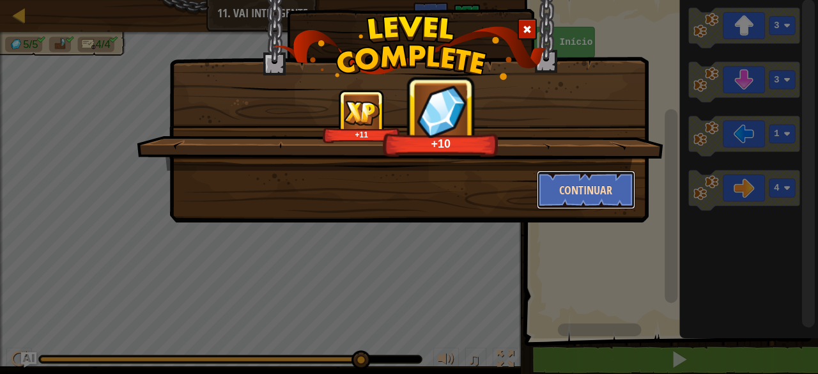
click at [589, 189] on button "Continuar" at bounding box center [586, 190] width 99 height 38
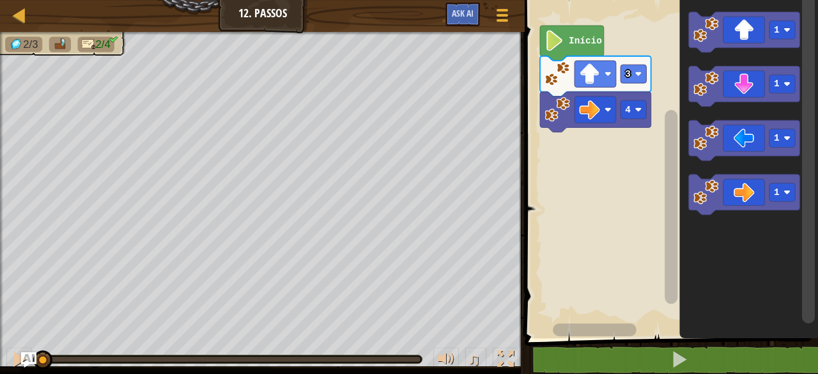
click at [759, 34] on icon "Espaço de trabalho do Blockly" at bounding box center [744, 32] width 111 height 40
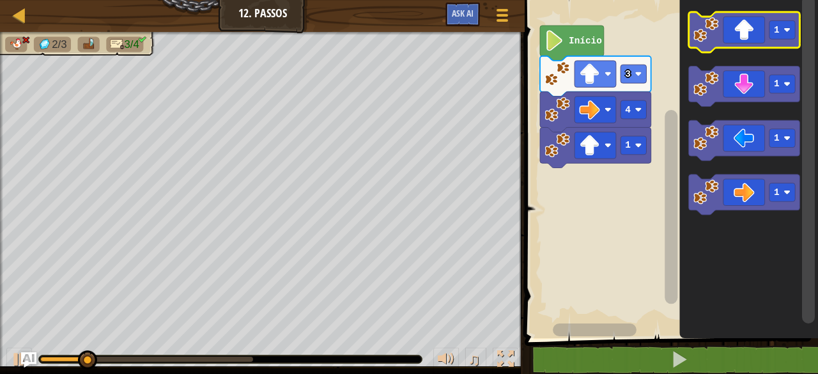
click at [765, 38] on icon "Espaço de trabalho do Blockly" at bounding box center [744, 32] width 111 height 40
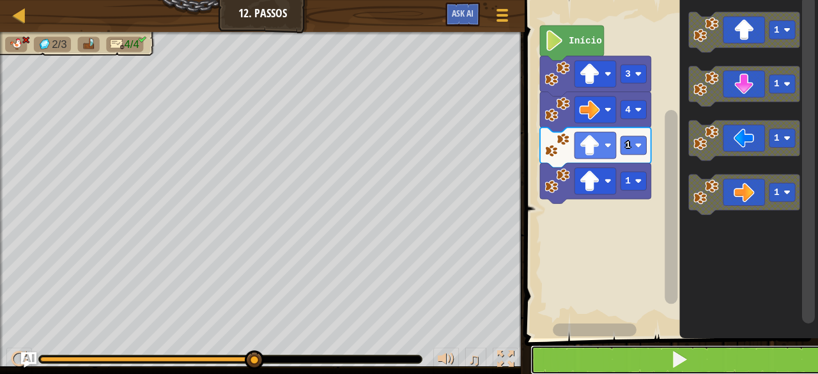
click at [808, 363] on button at bounding box center [679, 359] width 297 height 29
click at [661, 371] on button at bounding box center [679, 359] width 297 height 29
